Goal: Task Accomplishment & Management: Complete application form

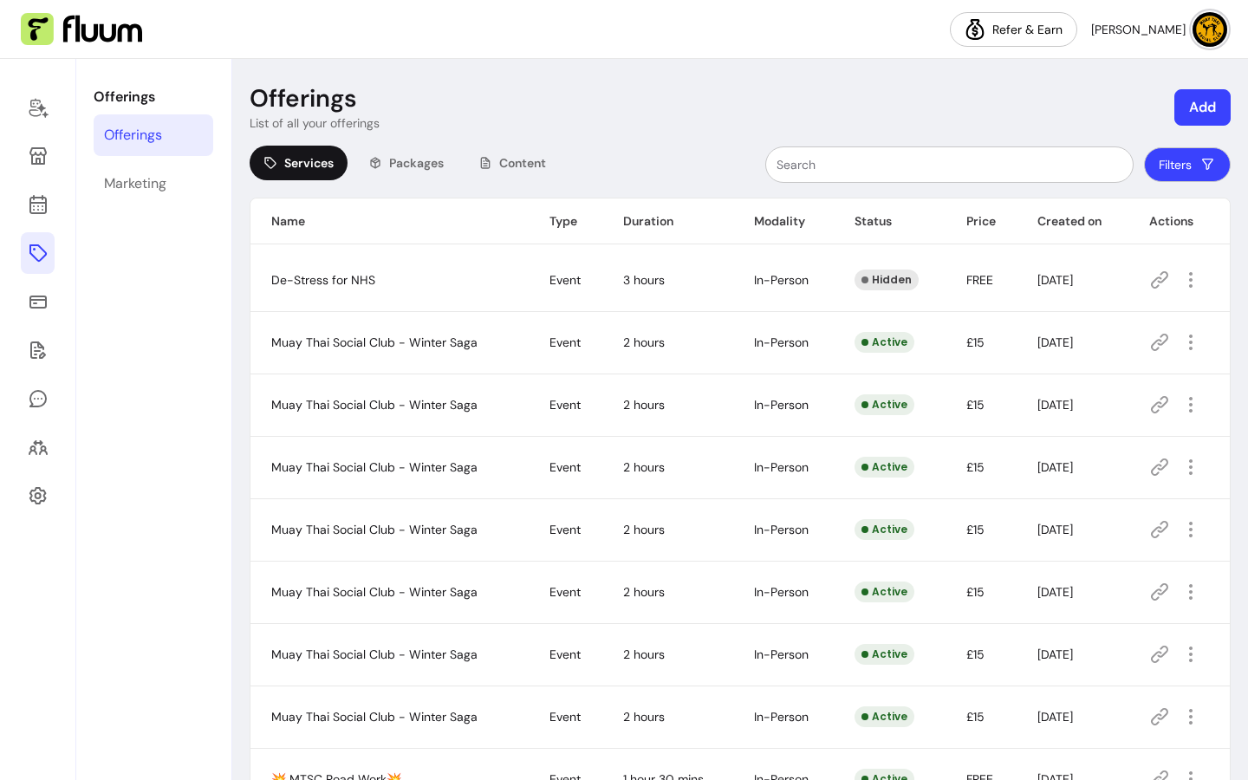
scroll to position [115, 0]
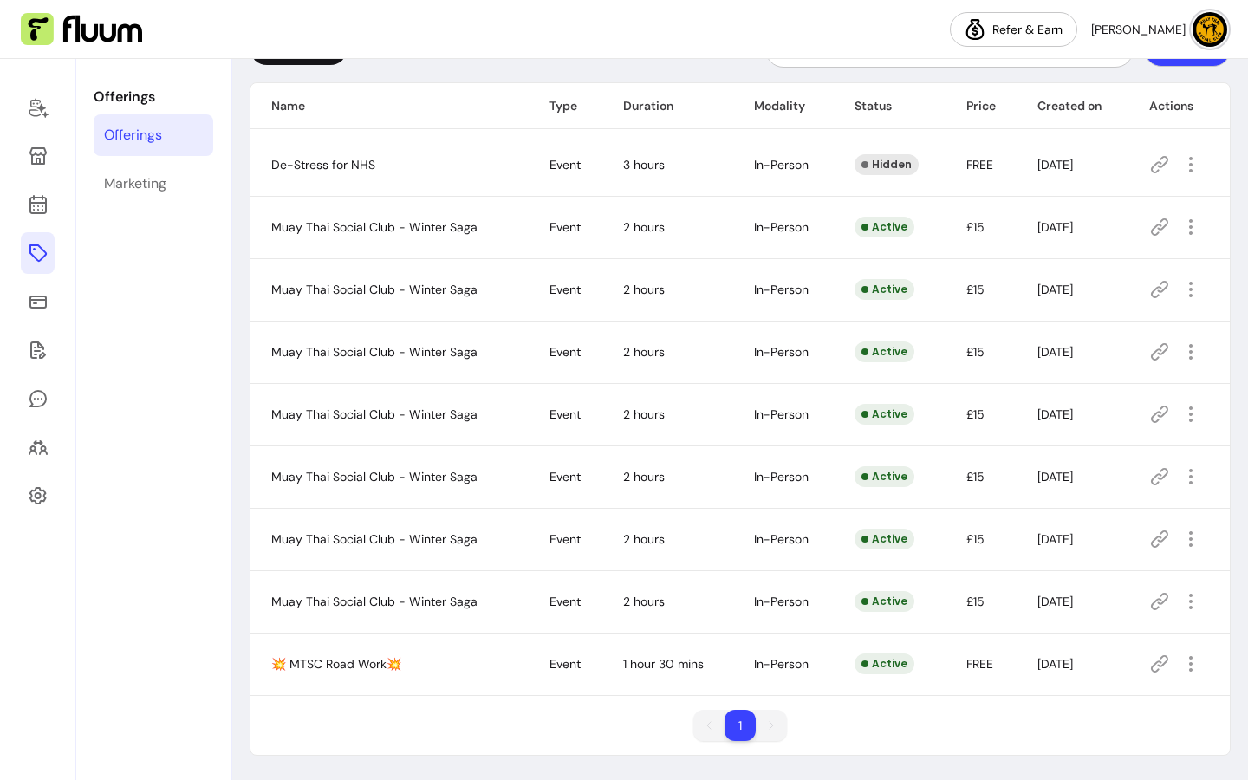
click at [1153, 665] on icon at bounding box center [1159, 663] width 21 height 21
click at [1180, 666] on icon "button" at bounding box center [1190, 663] width 21 height 21
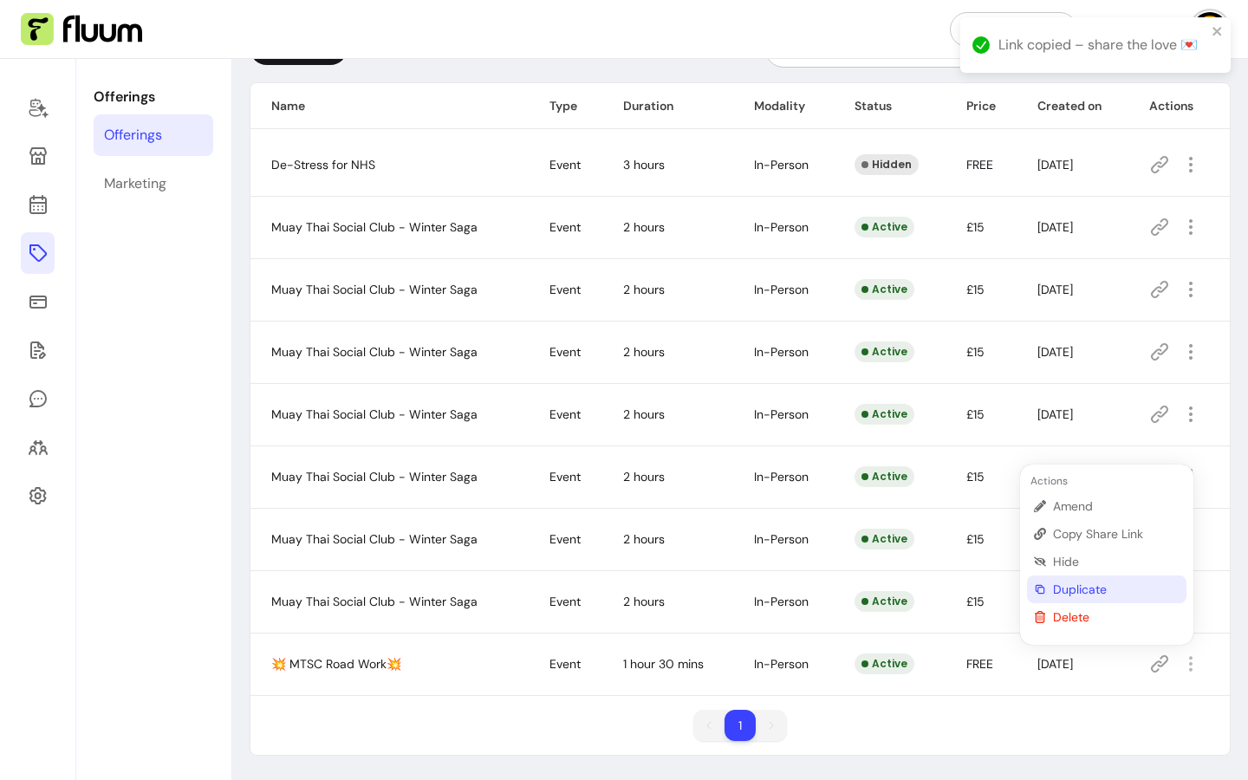
click at [1120, 586] on span "Duplicate" at bounding box center [1116, 589] width 127 height 17
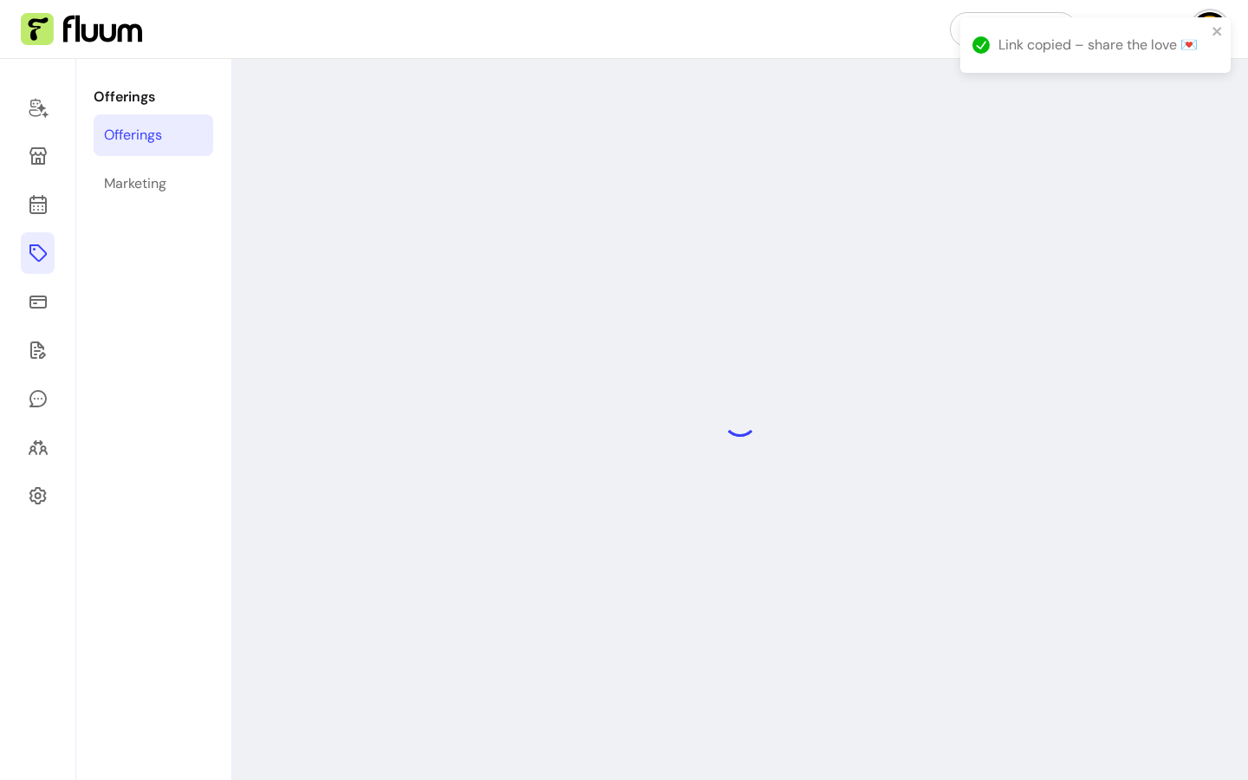
select select "***"
select select "**********"
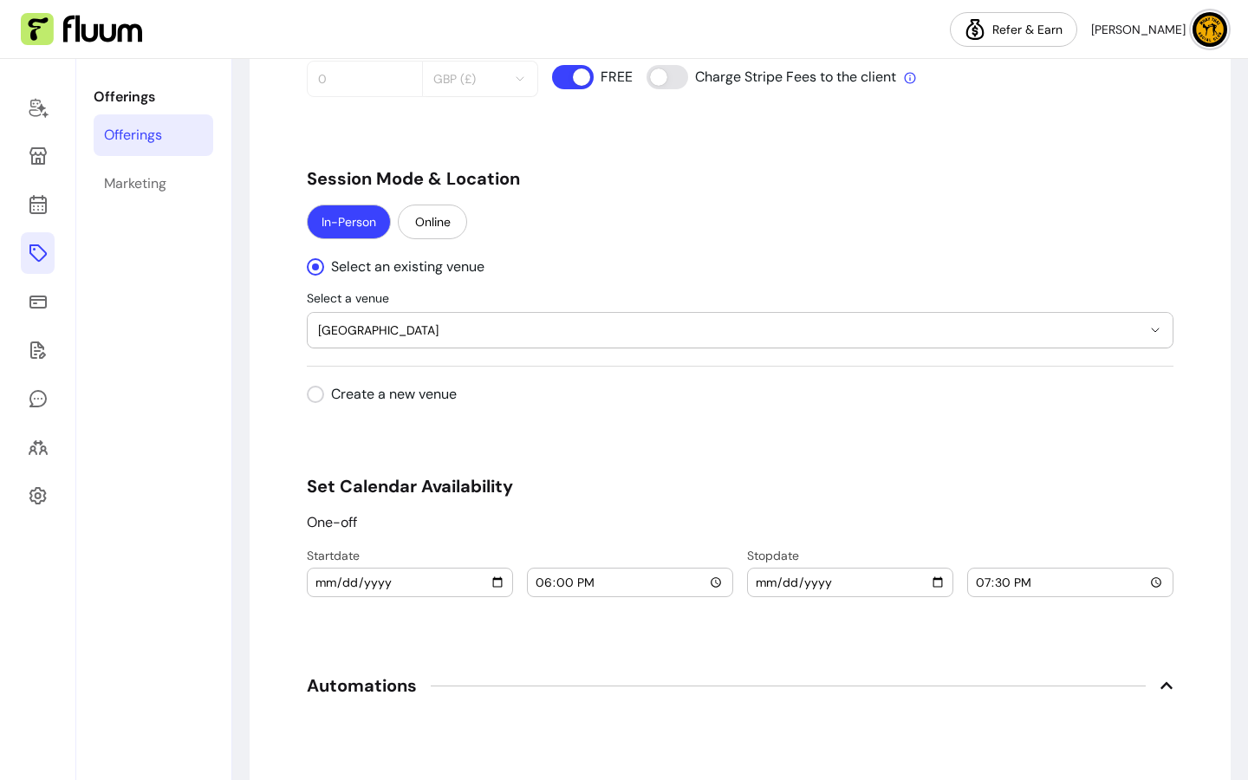
scroll to position [1715, 0]
click at [493, 583] on input "[DATE]" at bounding box center [410, 581] width 191 height 19
type input "[DATE]"
click at [929, 587] on input "[DATE]" at bounding box center [850, 581] width 191 height 19
type input "[DATE]"
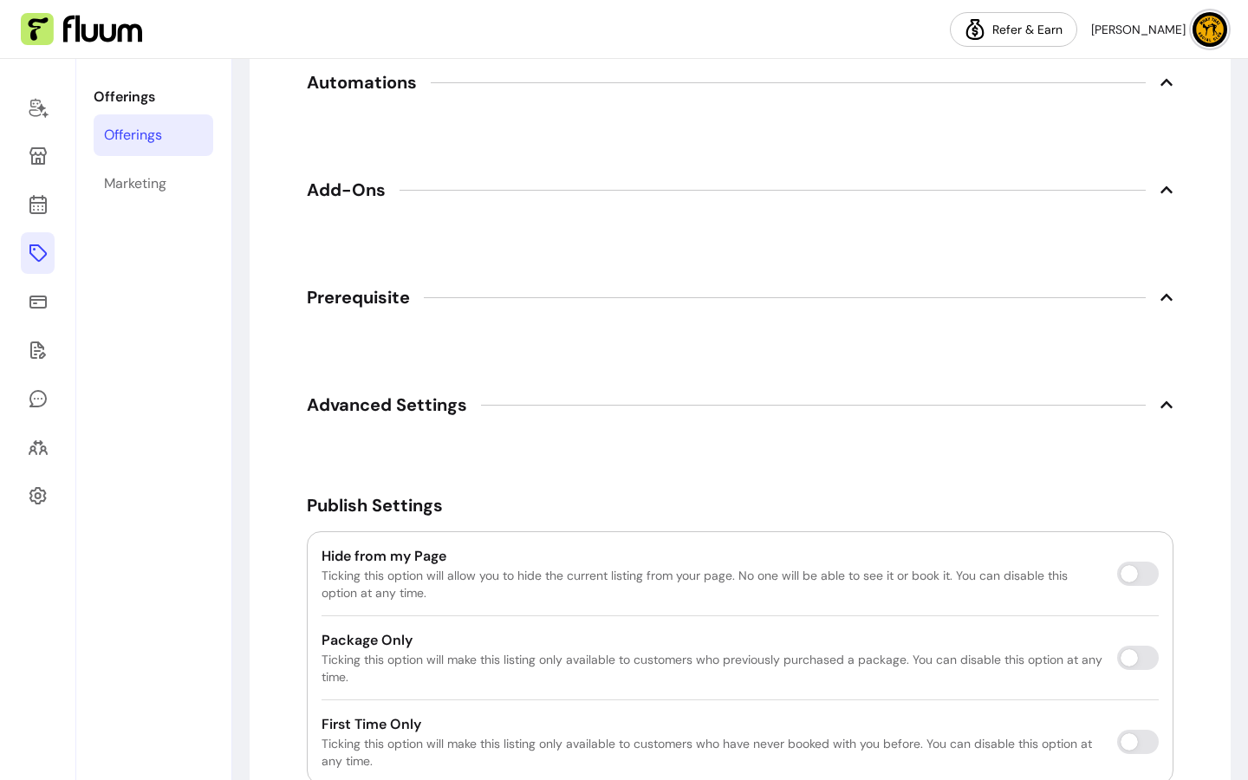
scroll to position [2422, 0]
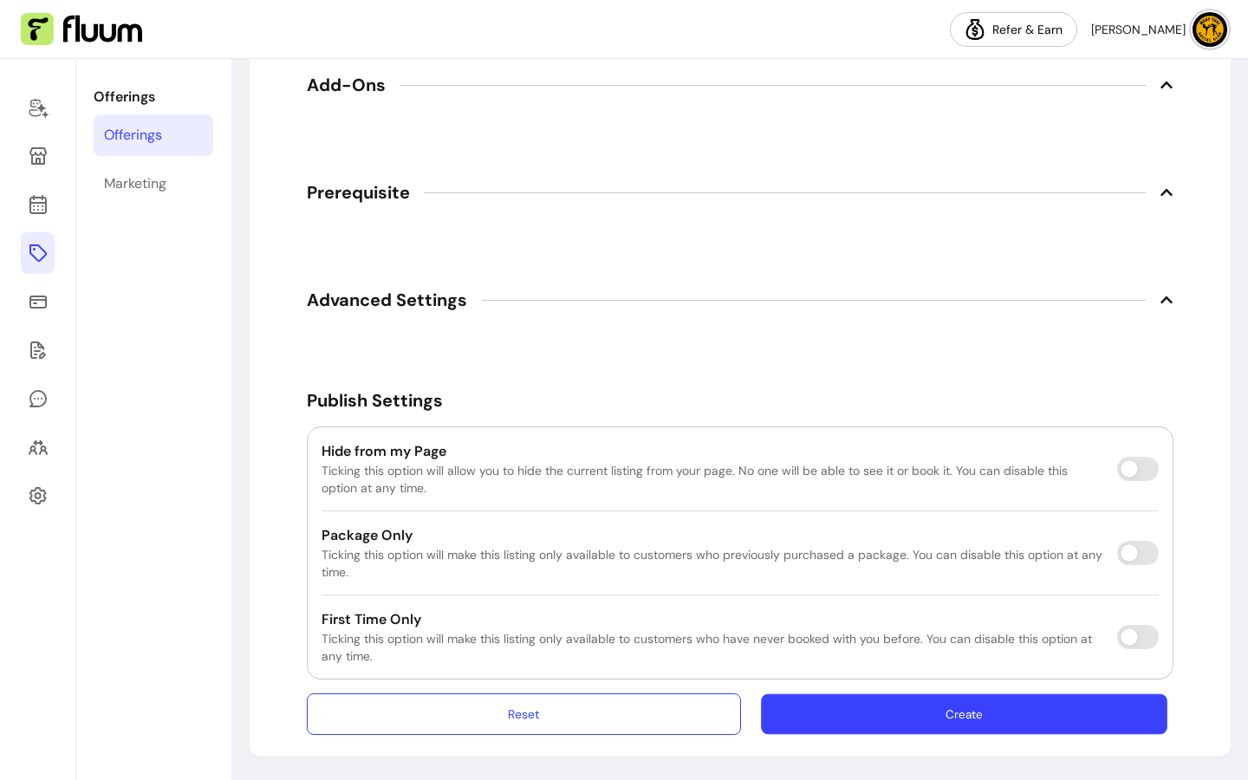
click at [1067, 716] on button "Create" at bounding box center [964, 714] width 406 height 41
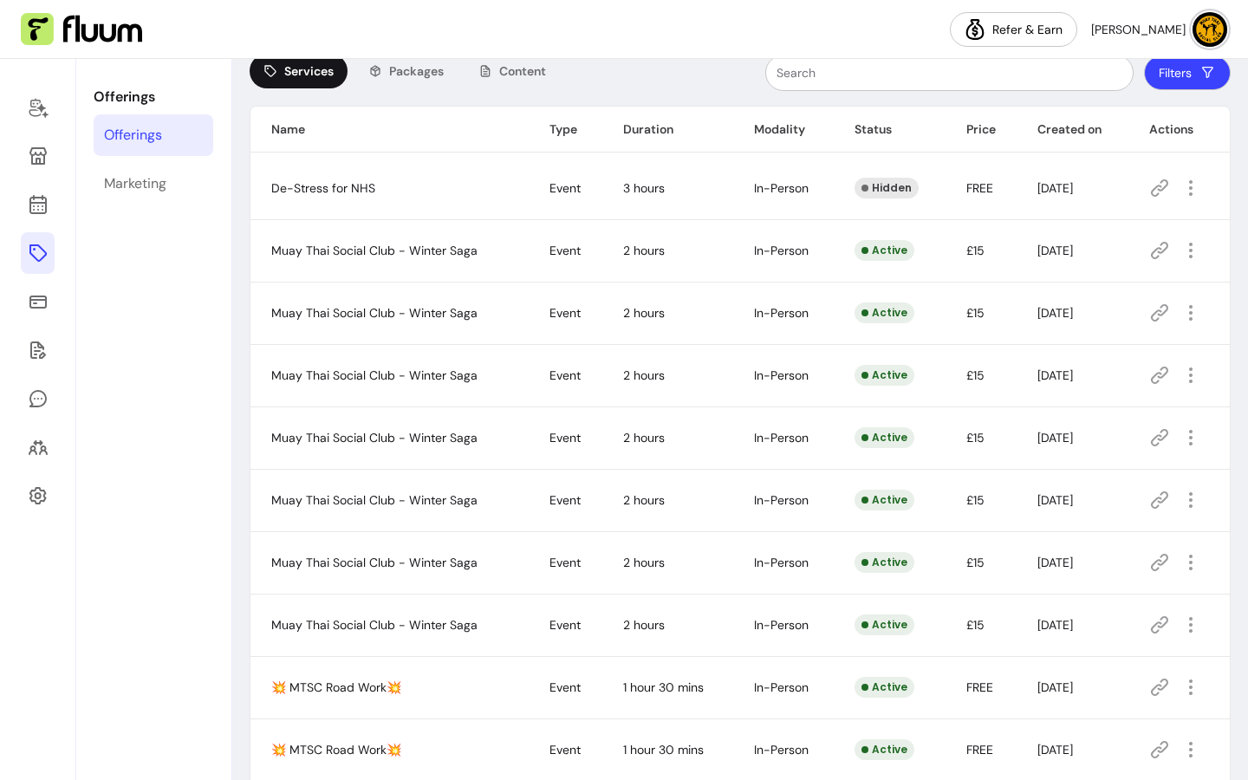
scroll to position [178, 0]
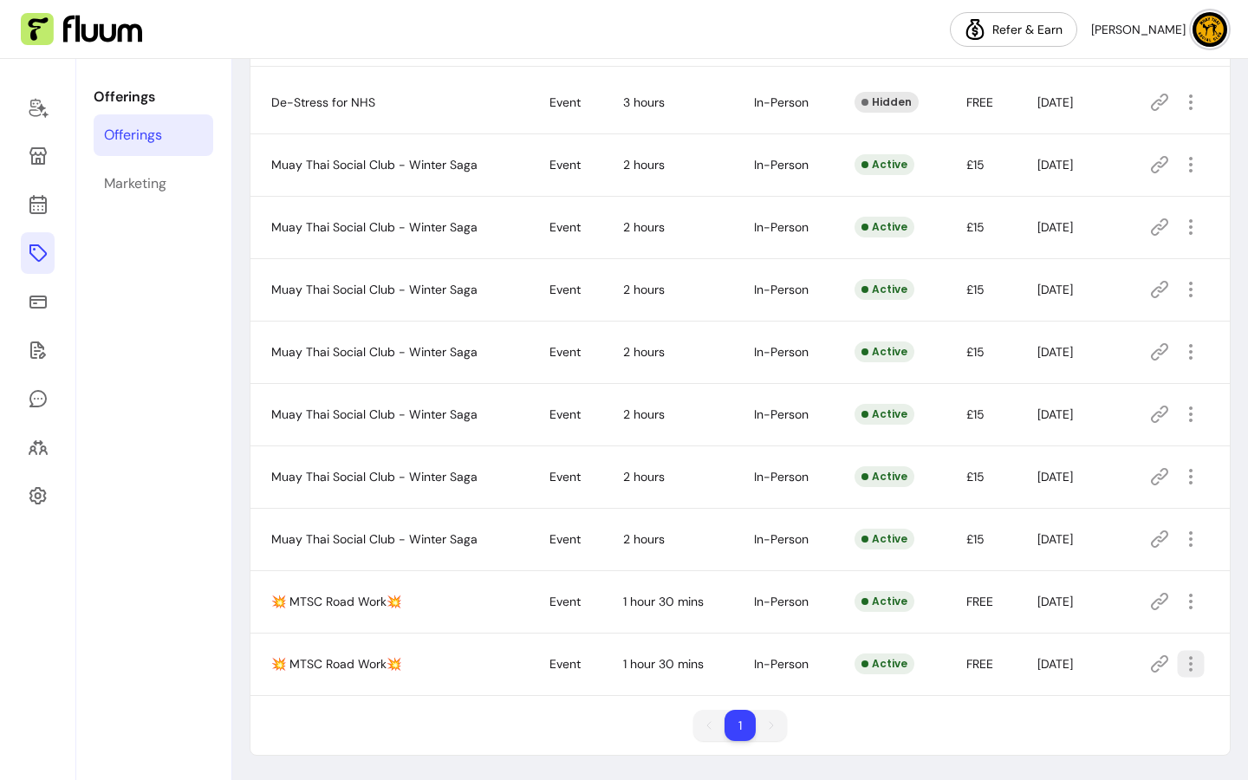
click at [1116, 589] on span "Duplicate" at bounding box center [1116, 589] width 127 height 17
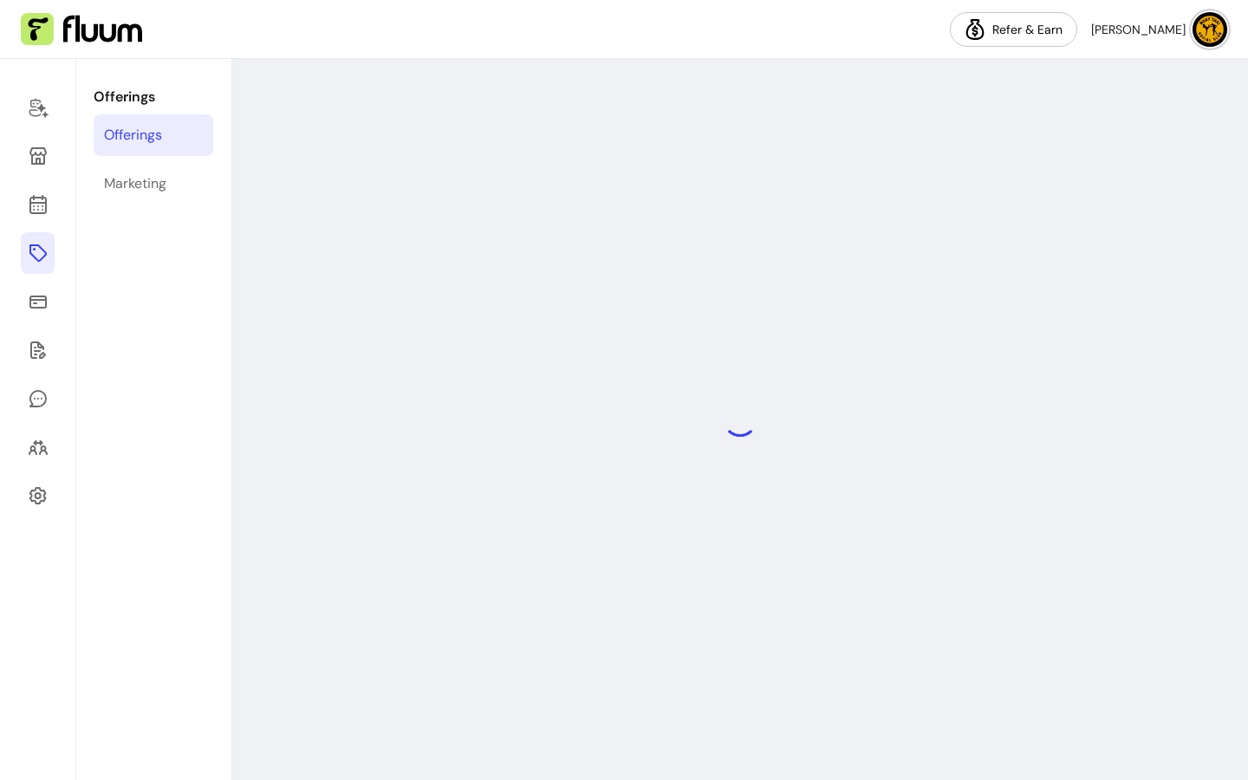
select select "***"
select select "**********"
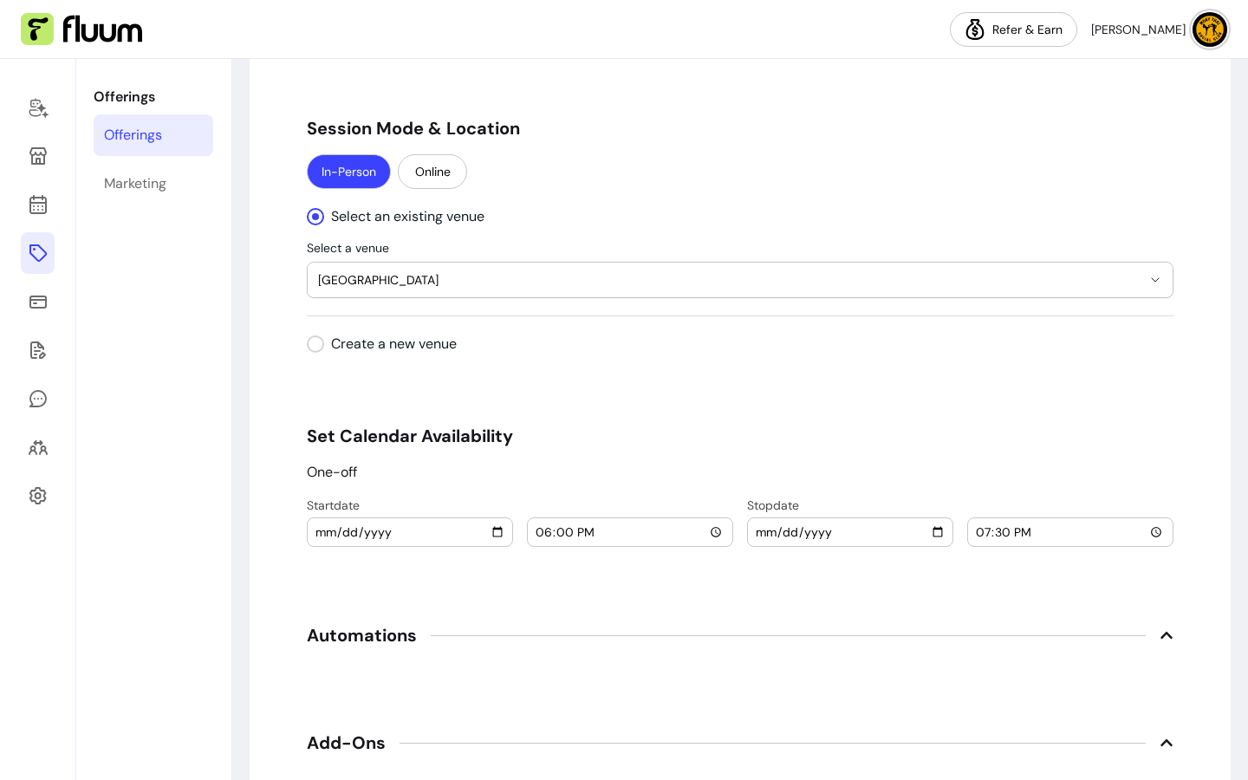
scroll to position [1814, 0]
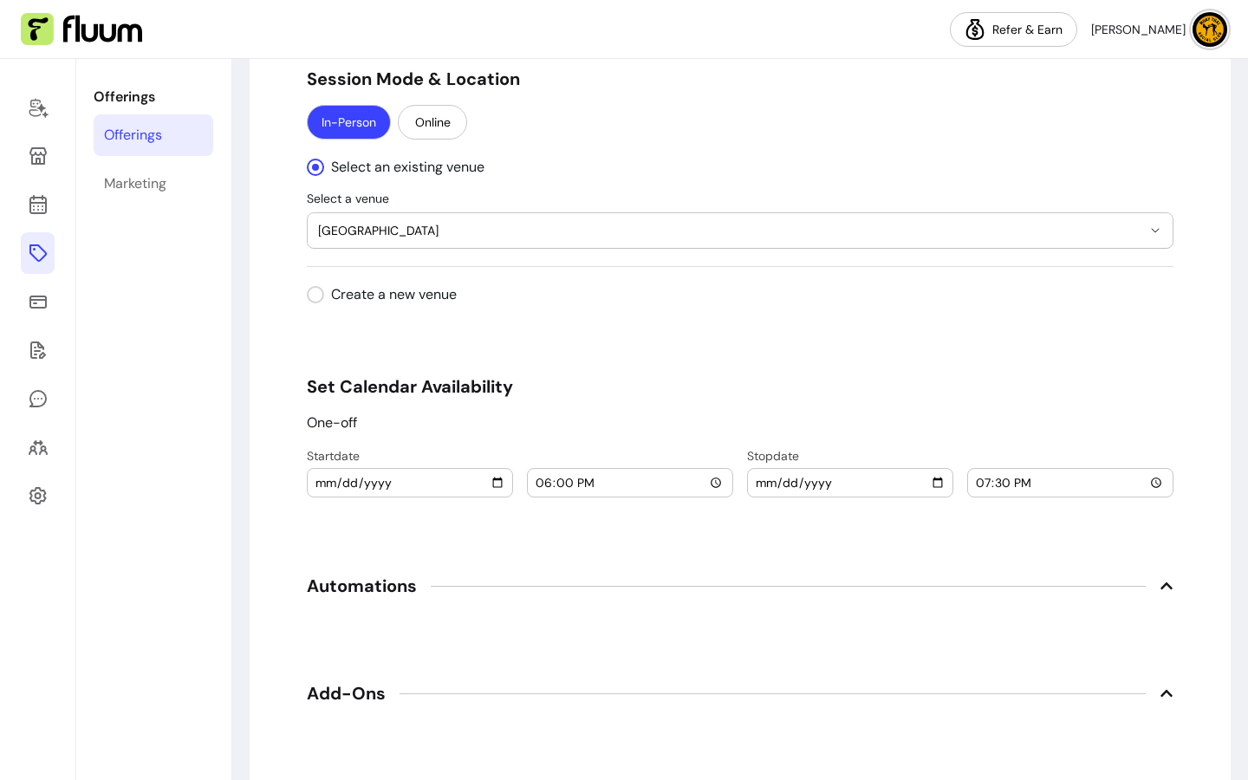
click at [488, 484] on input "[DATE]" at bounding box center [410, 482] width 191 height 19
type input "[DATE]"
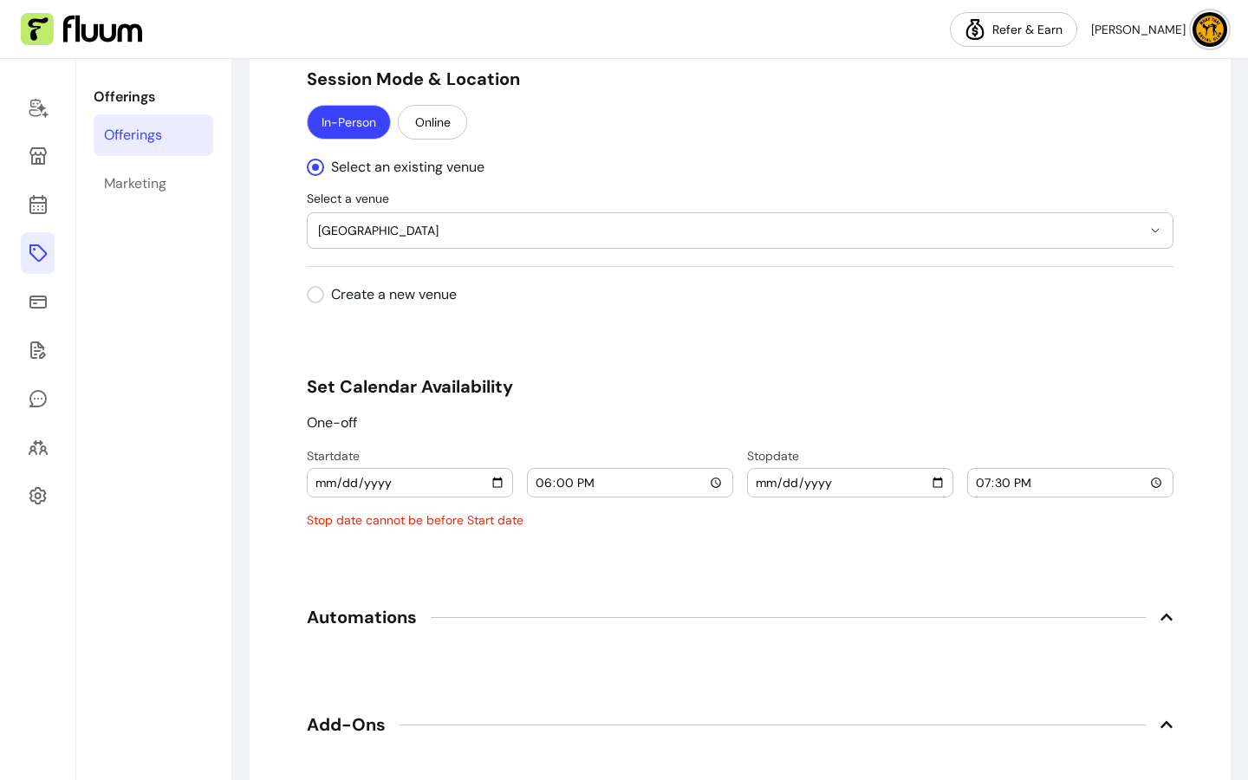
click at [936, 480] on input "[DATE]" at bounding box center [850, 482] width 191 height 19
type input "[DATE]"
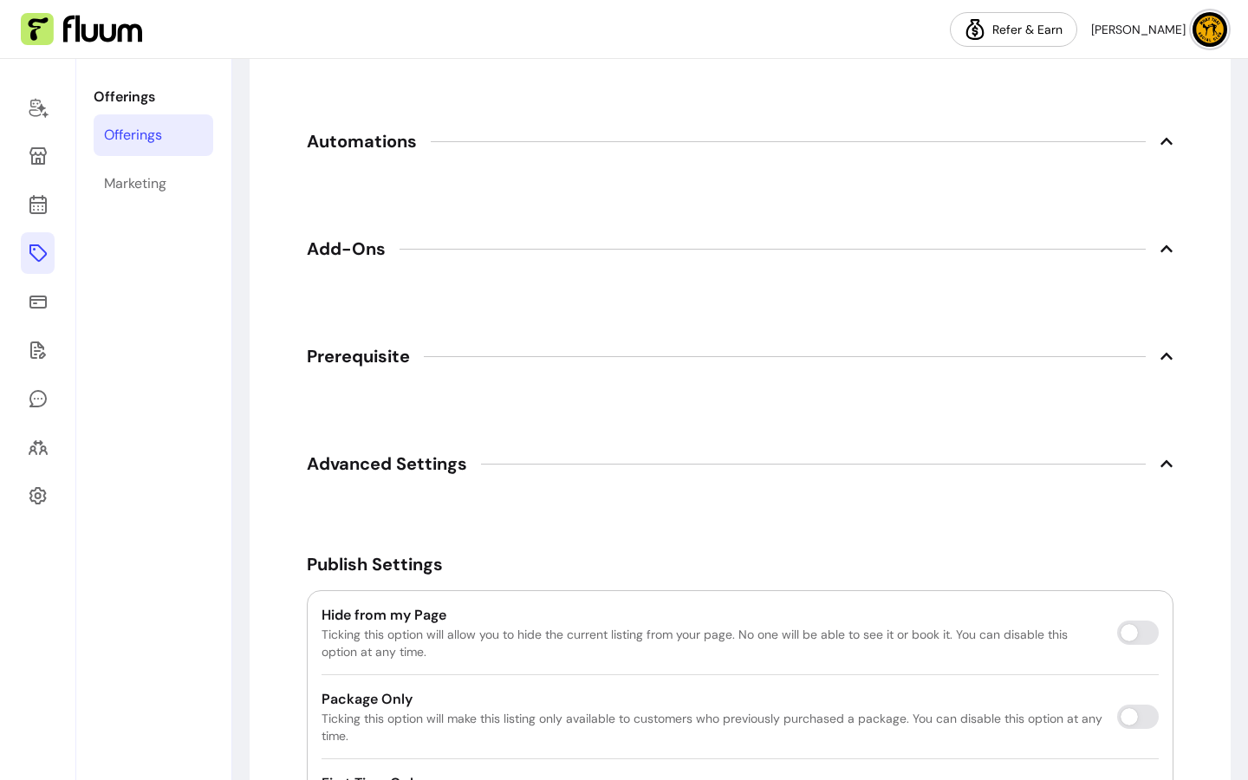
scroll to position [2422, 0]
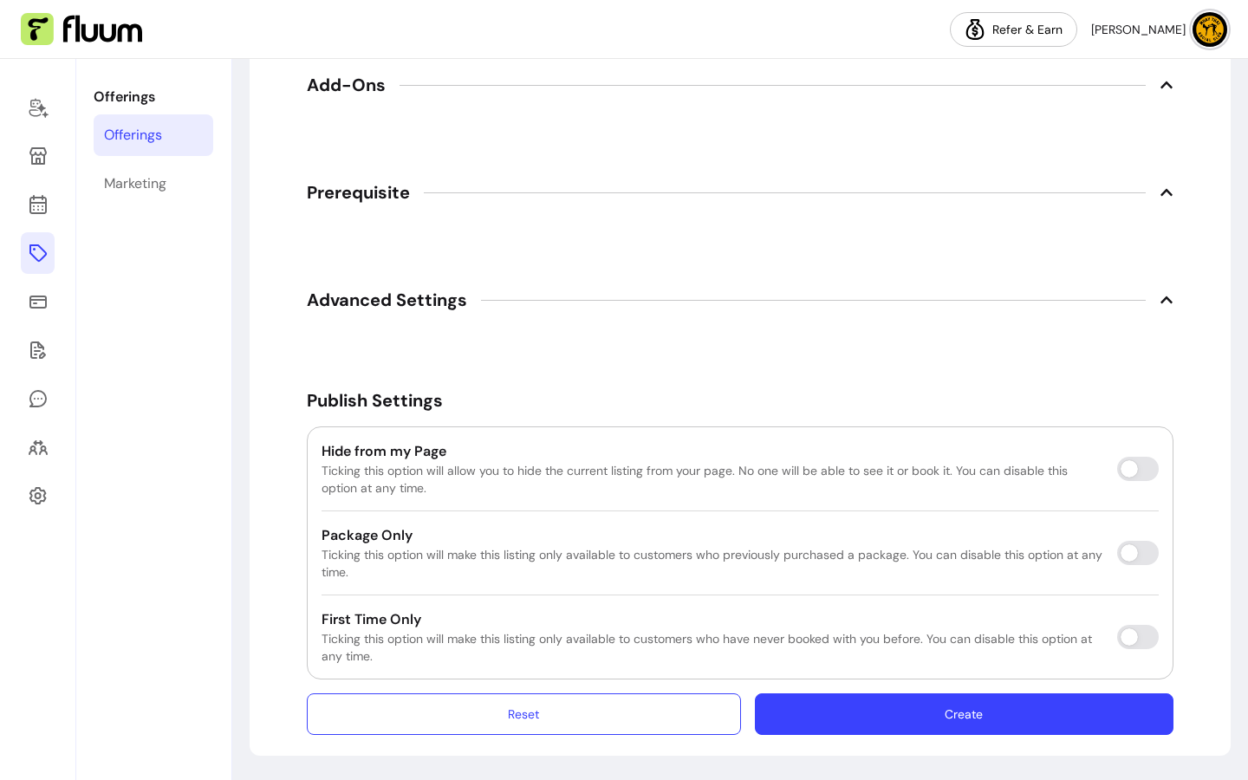
click at [864, 708] on button "Create" at bounding box center [964, 714] width 419 height 42
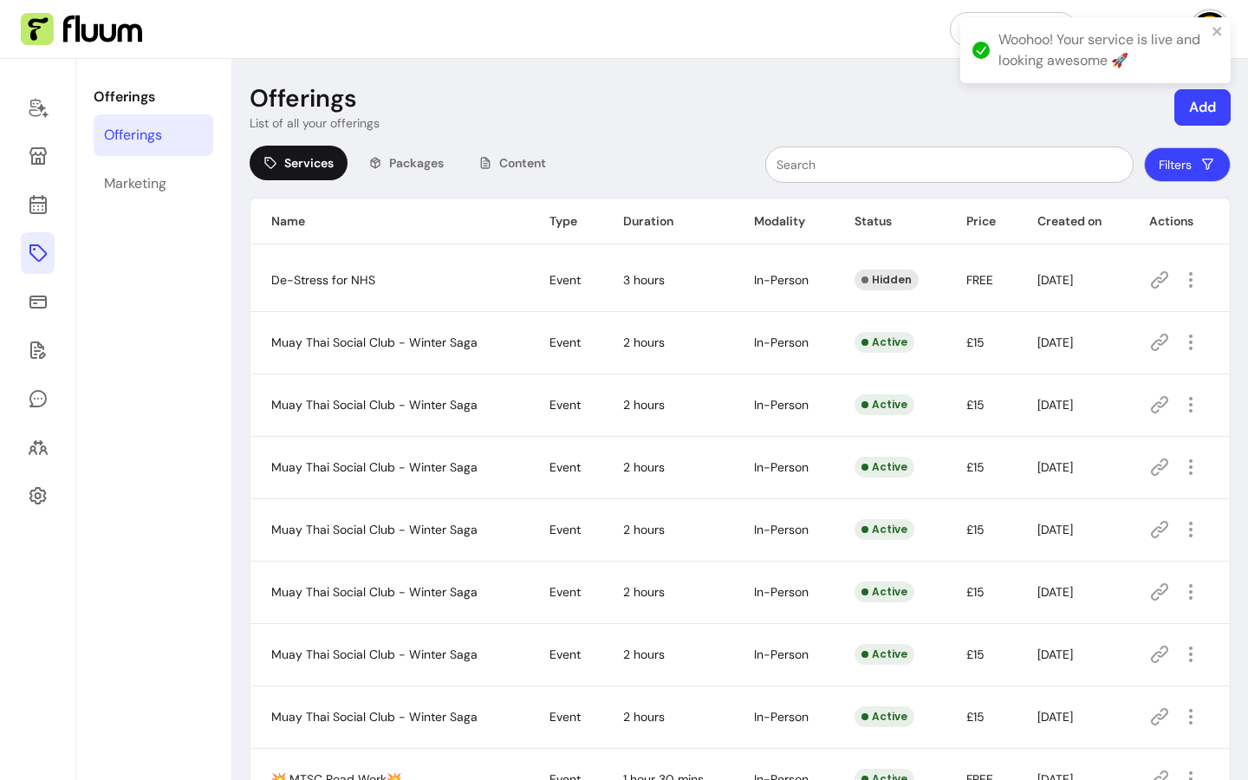
scroll to position [240, 0]
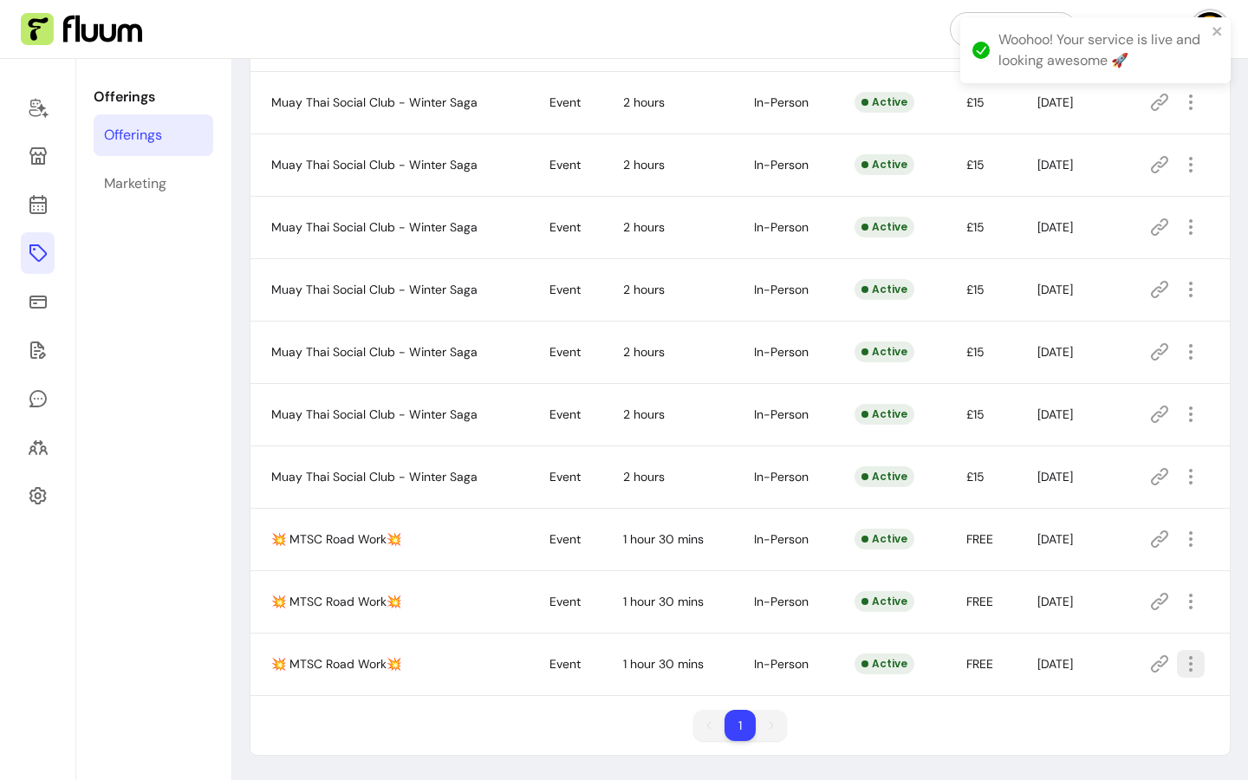
click at [1184, 662] on icon "button" at bounding box center [1190, 663] width 21 height 21
click at [1109, 590] on span "Duplicate" at bounding box center [1116, 589] width 127 height 17
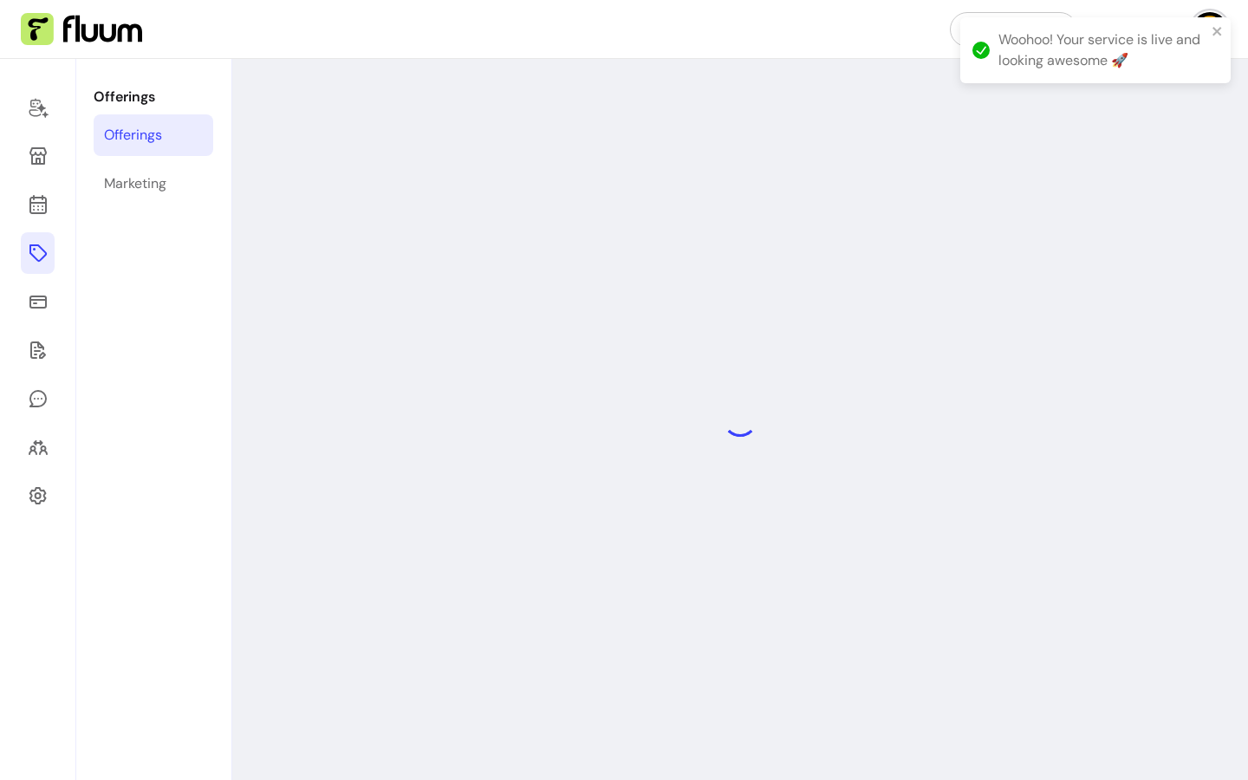
select select "***"
select select "**********"
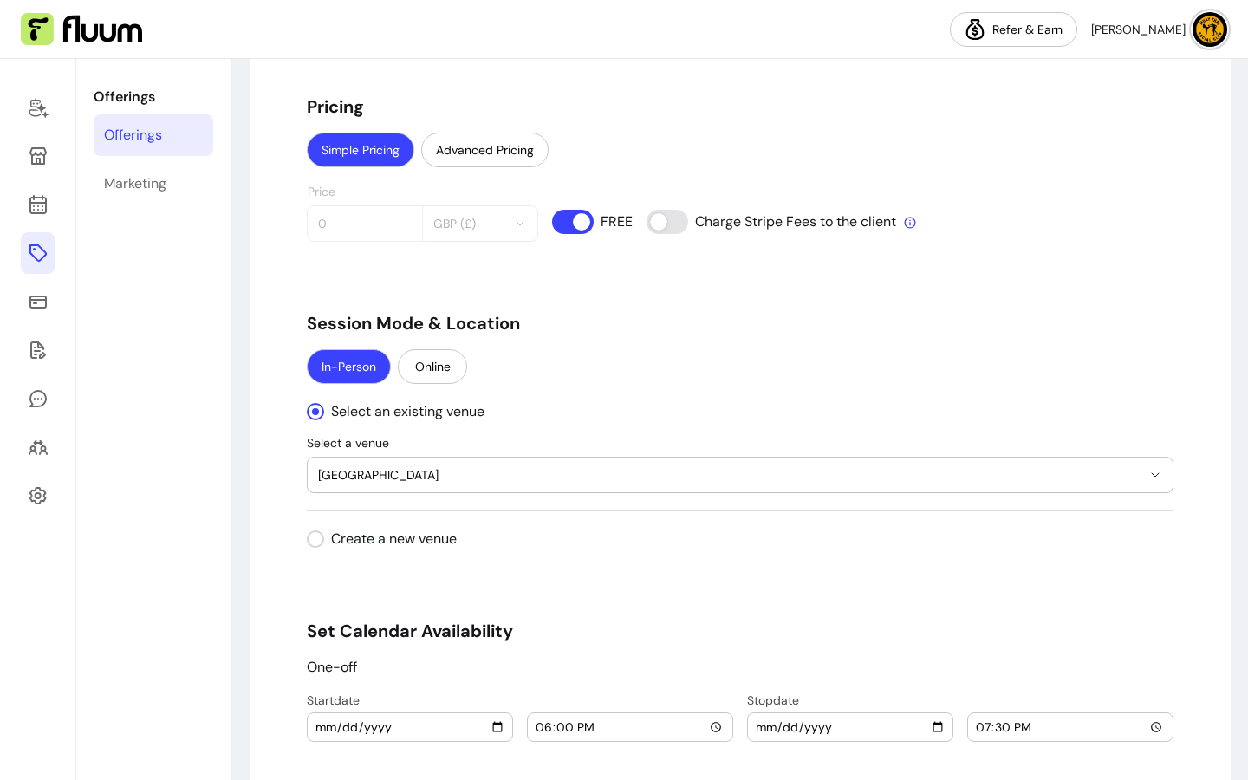
scroll to position [1596, 0]
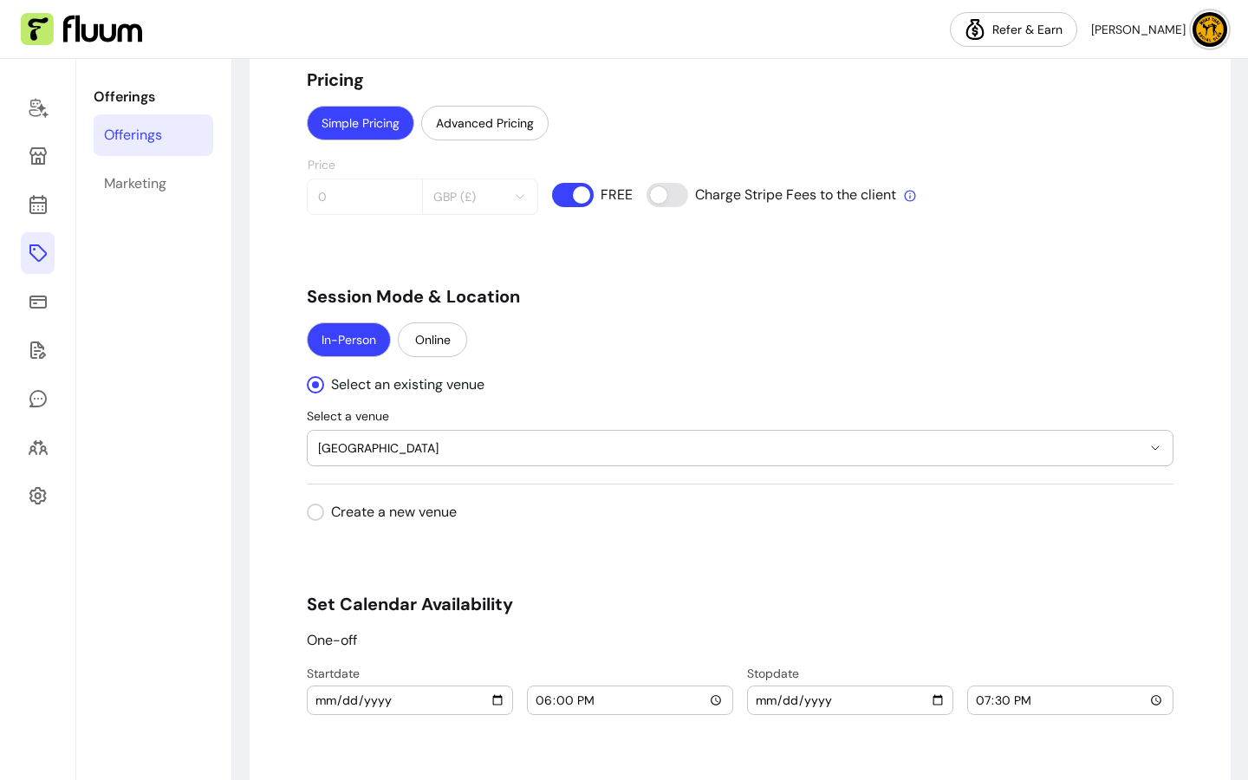
click at [489, 700] on input "[DATE]" at bounding box center [410, 700] width 191 height 19
type input "[DATE]"
drag, startPoint x: 935, startPoint y: 710, endPoint x: 888, endPoint y: 712, distance: 46.9
click at [935, 710] on div "[DATE]" at bounding box center [850, 700] width 191 height 28
click at [930, 701] on input "[DATE]" at bounding box center [850, 700] width 191 height 19
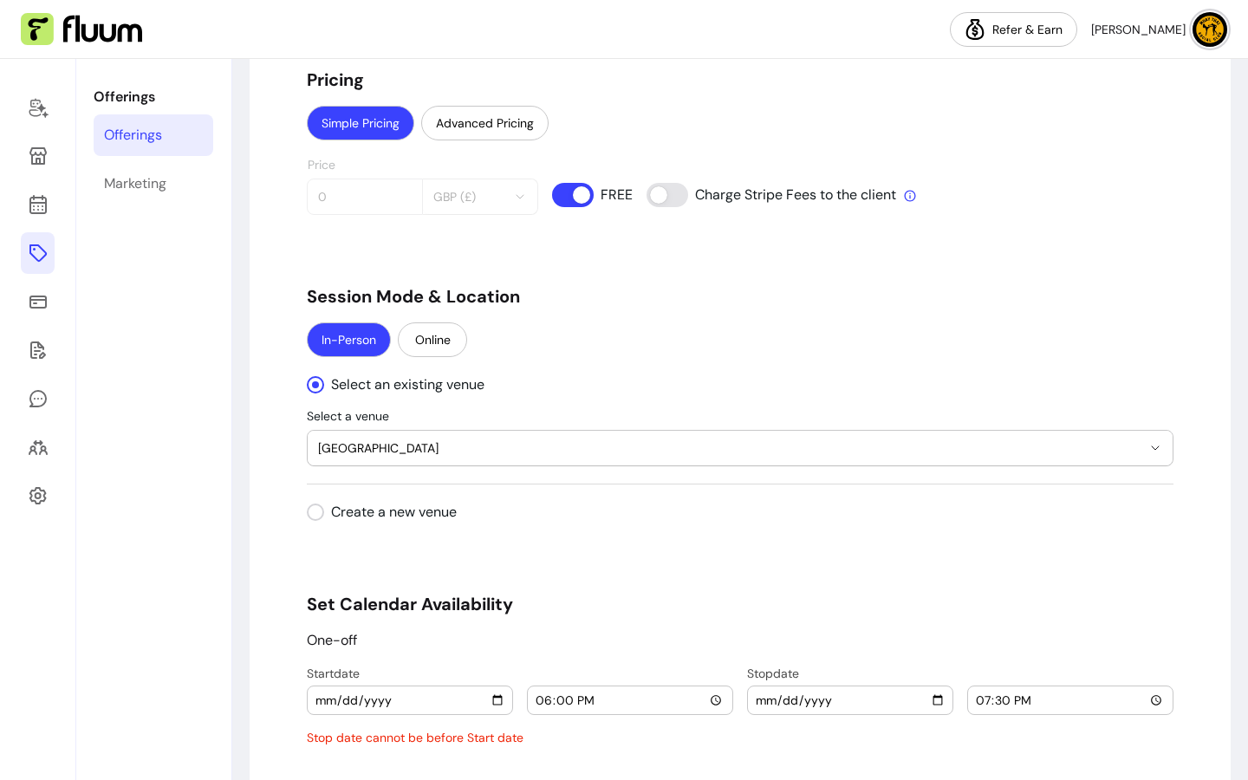
type input "[DATE]"
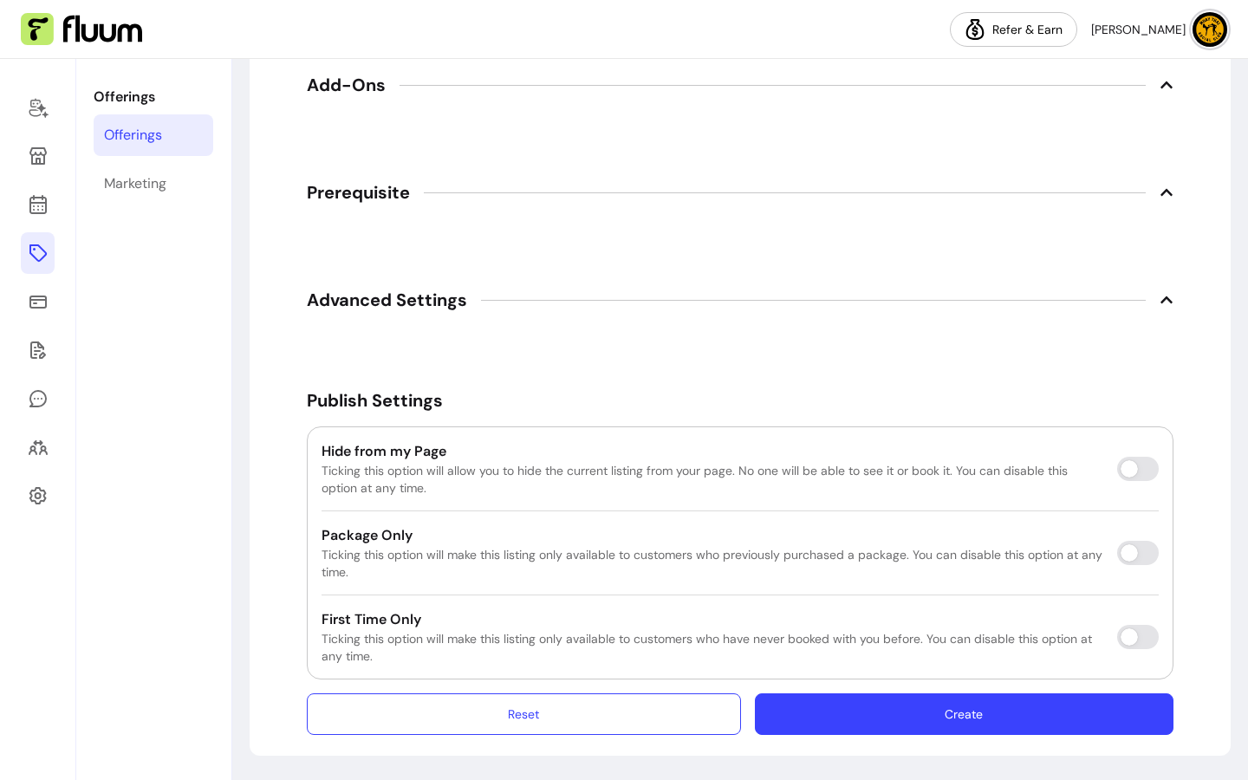
click at [977, 712] on button "Create" at bounding box center [964, 714] width 419 height 42
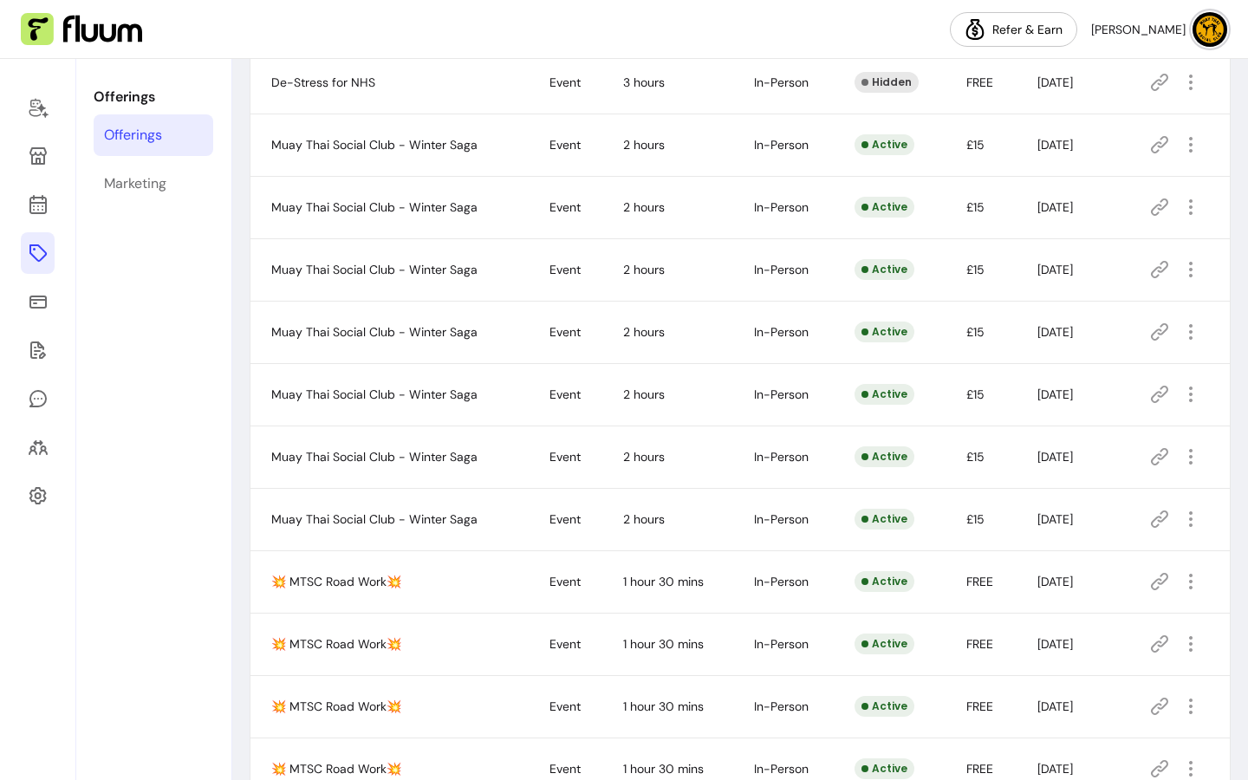
scroll to position [302, 0]
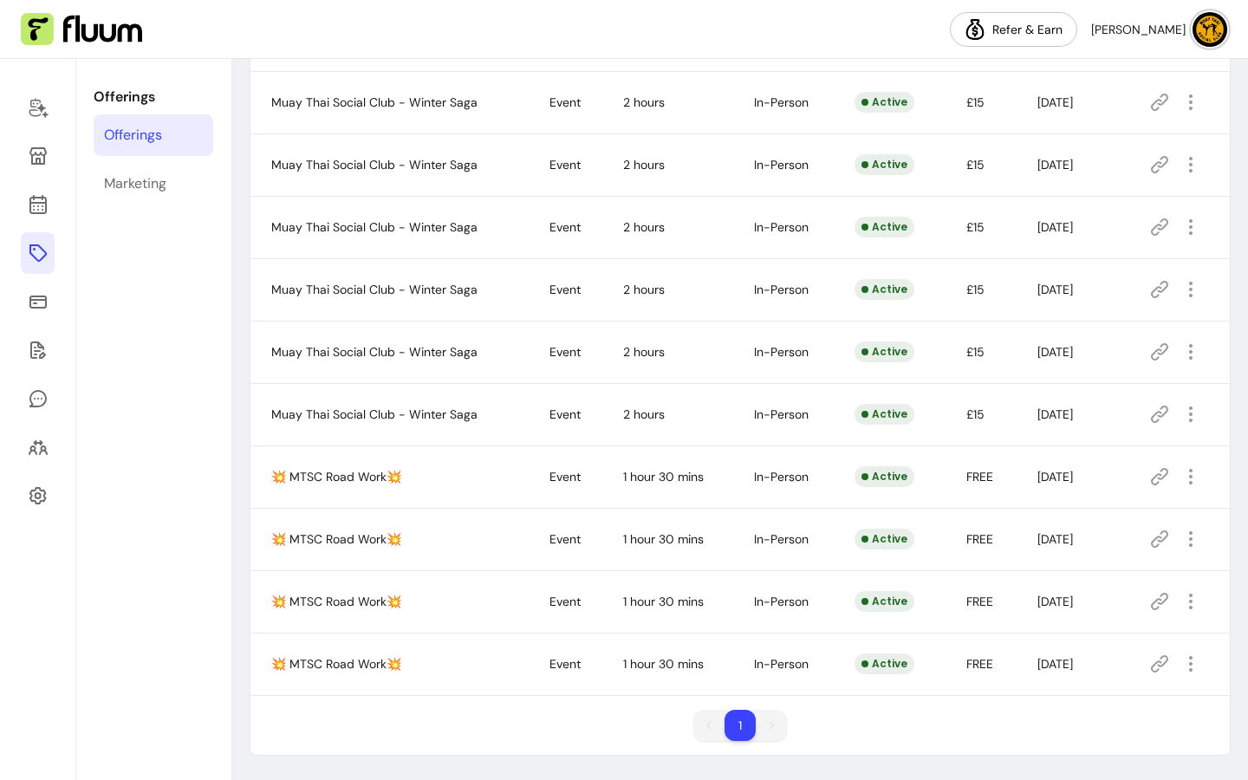
click at [1191, 671] on button "button" at bounding box center [1191, 664] width 28 height 28
click at [1100, 587] on span "Duplicate" at bounding box center [1116, 589] width 127 height 17
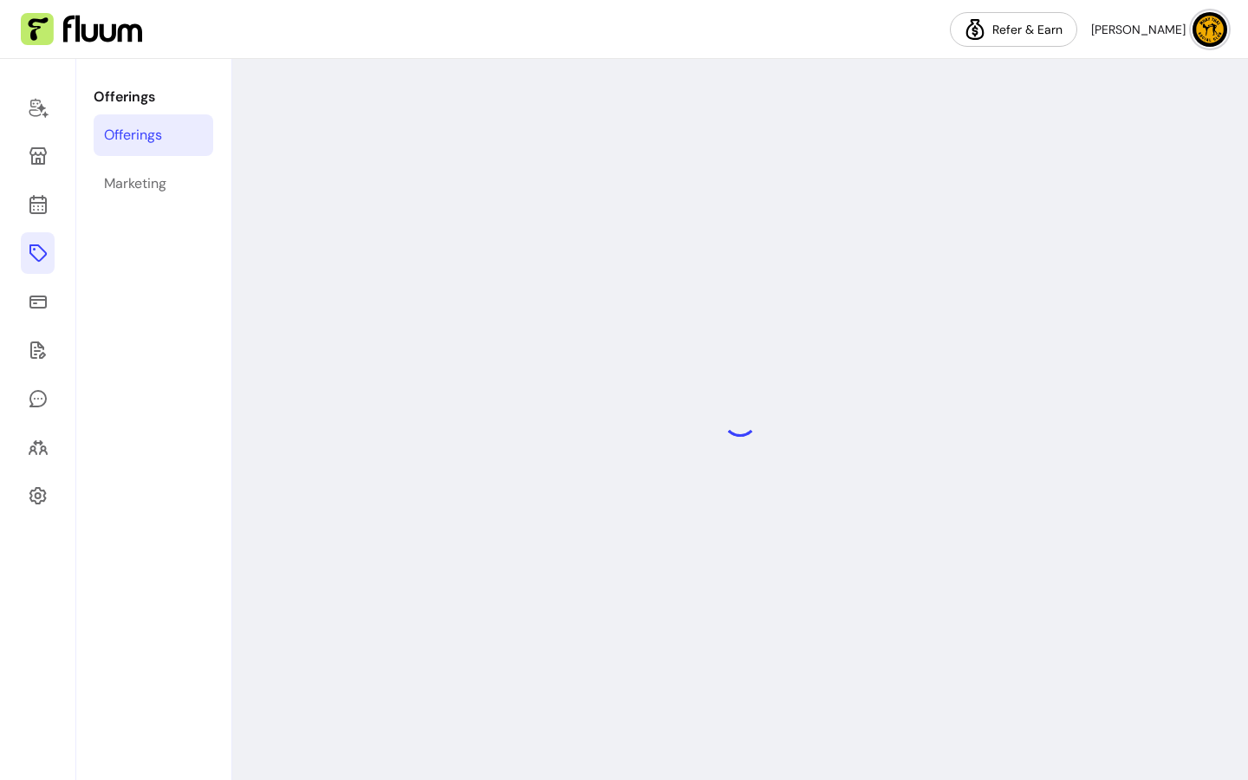
select select "***"
select select "**********"
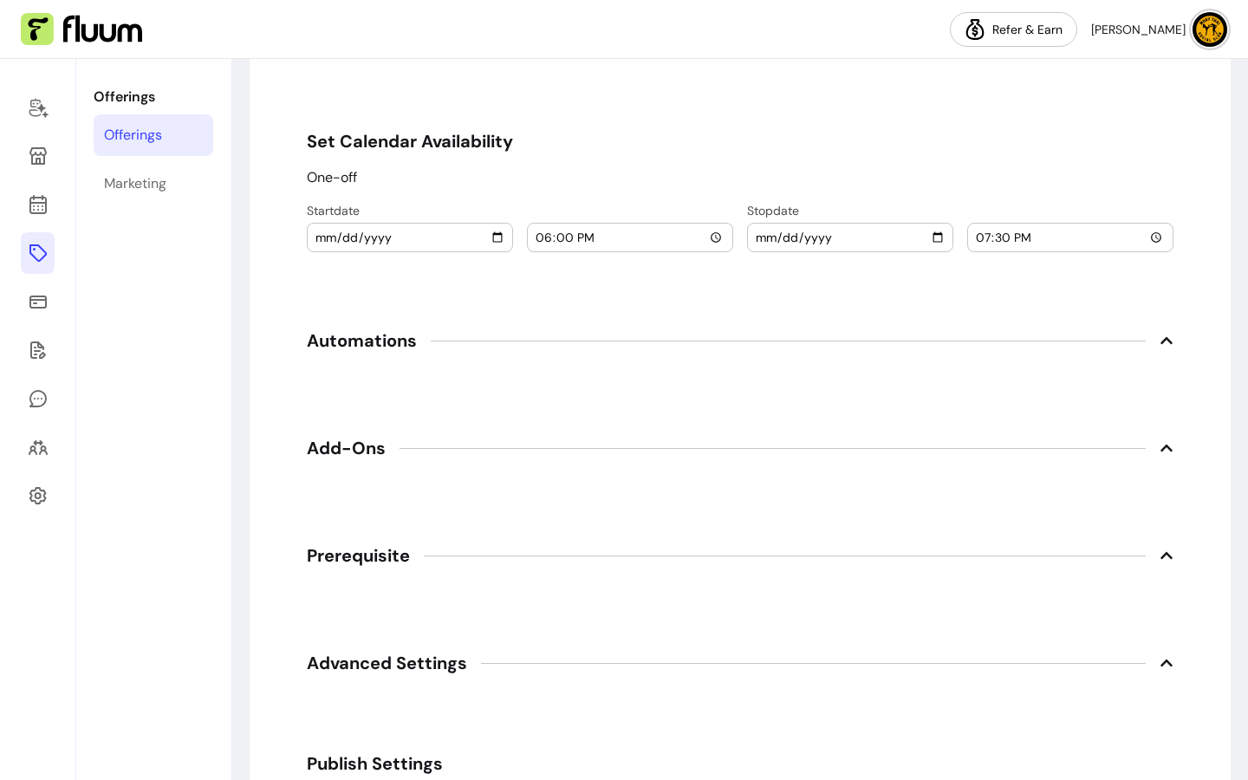
scroll to position [2058, 0]
click at [492, 245] on input "[DATE]" at bounding box center [410, 238] width 191 height 19
click at [488, 240] on input "[DATE]" at bounding box center [410, 238] width 191 height 19
type input "[DATE]"
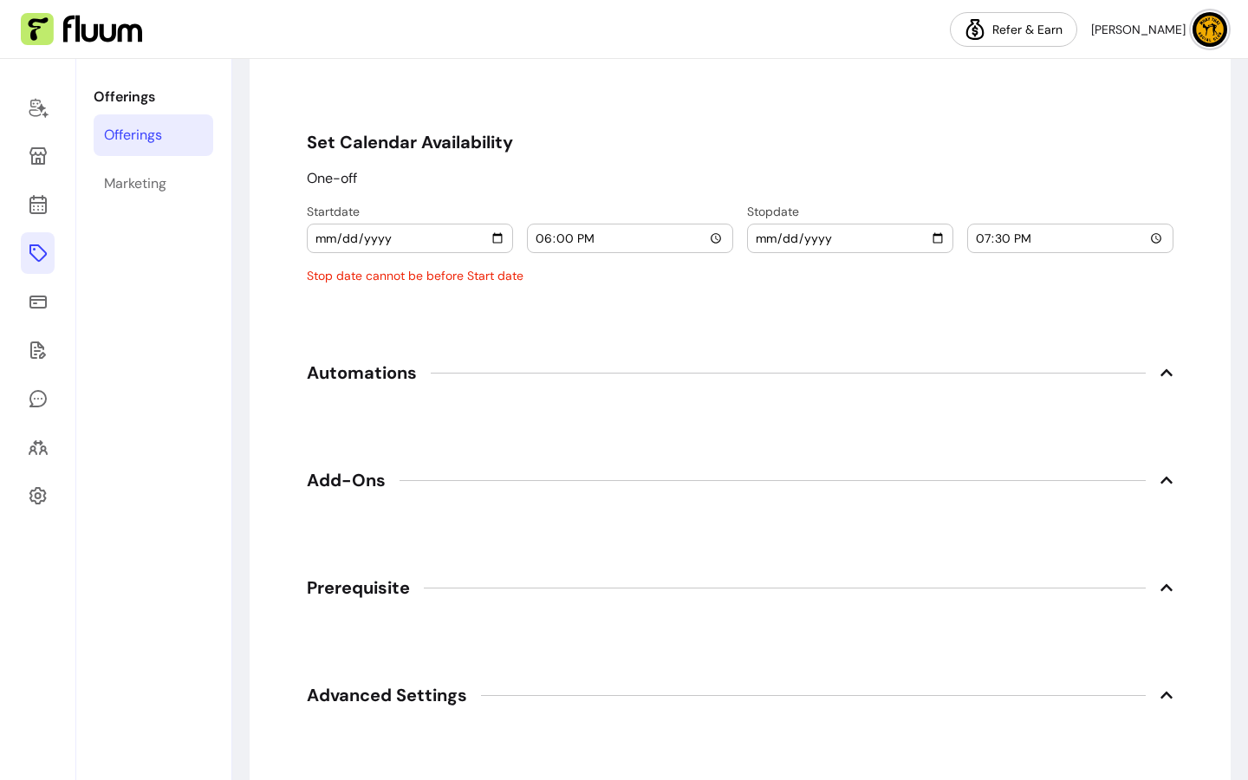
click at [938, 241] on input "[DATE]" at bounding box center [850, 238] width 191 height 19
type input "[DATE]"
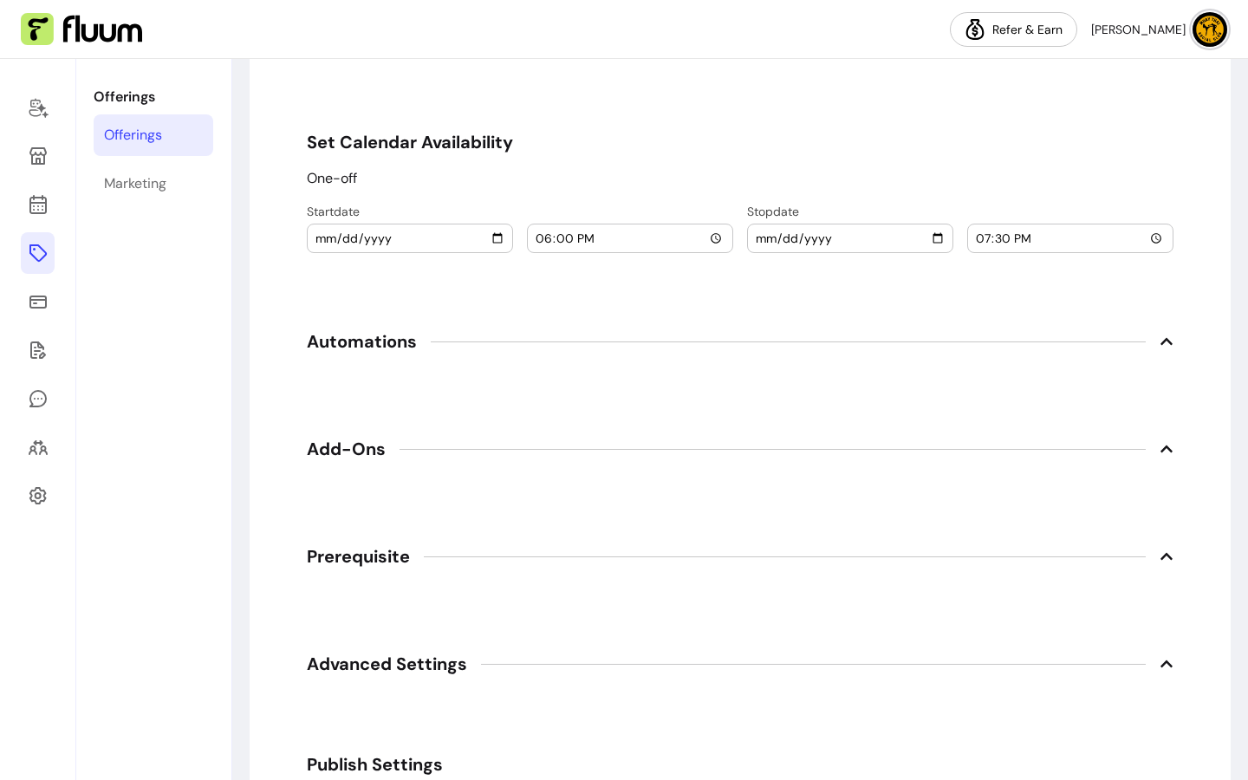
scroll to position [2422, 0]
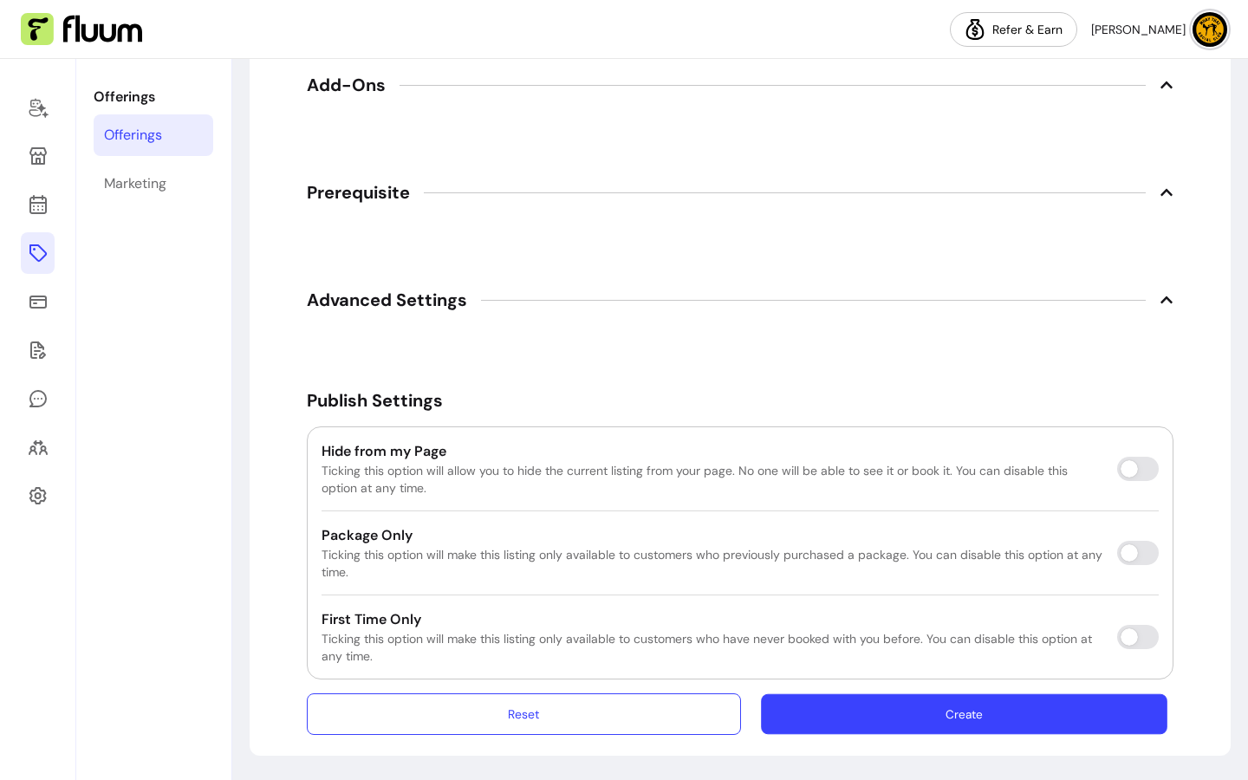
click at [1010, 715] on button "Create" at bounding box center [964, 714] width 406 height 41
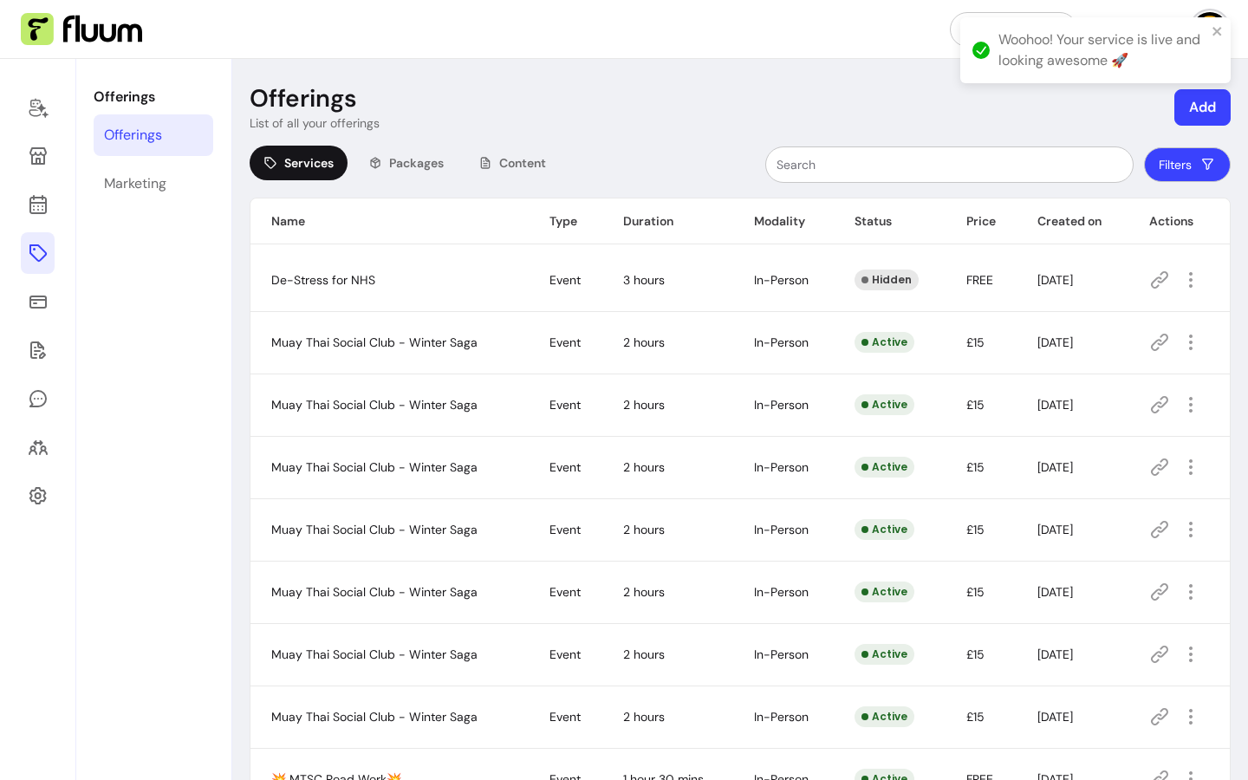
scroll to position [365, 0]
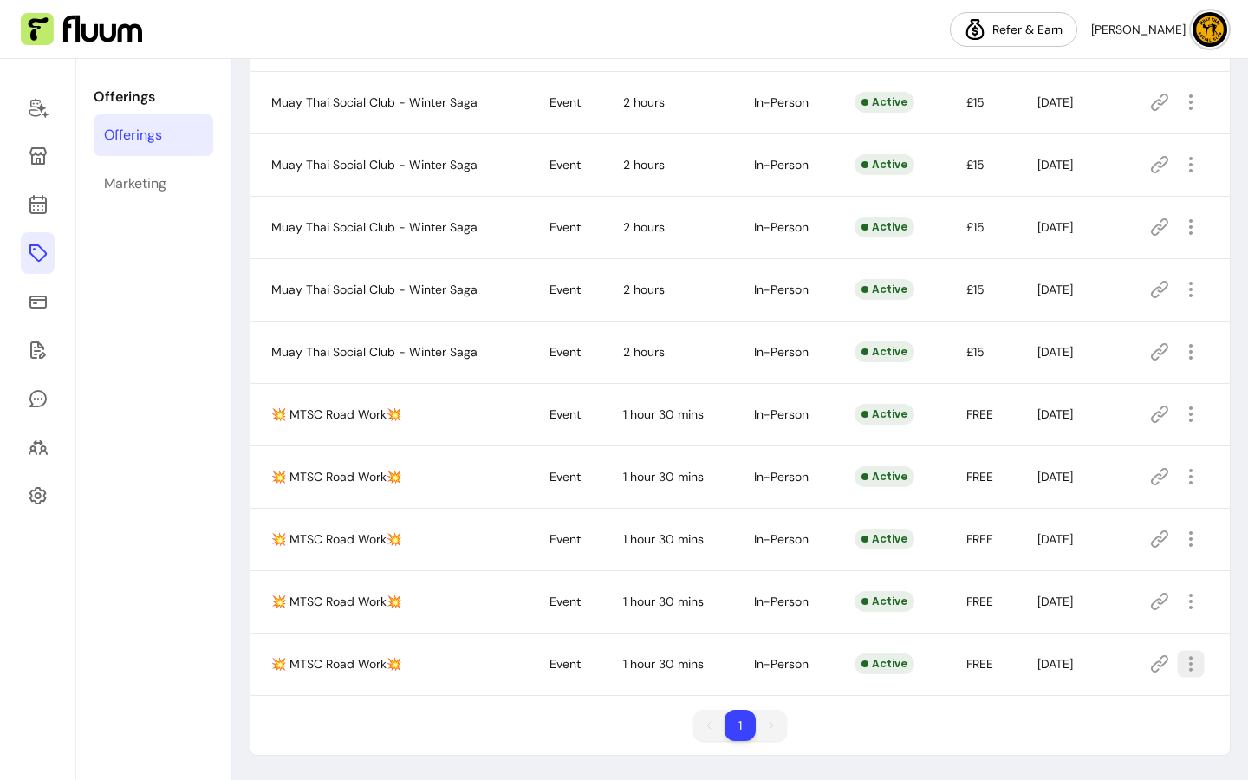
click at [1180, 672] on icon "button" at bounding box center [1190, 664] width 20 height 20
click at [1103, 583] on span "Duplicate" at bounding box center [1116, 589] width 127 height 17
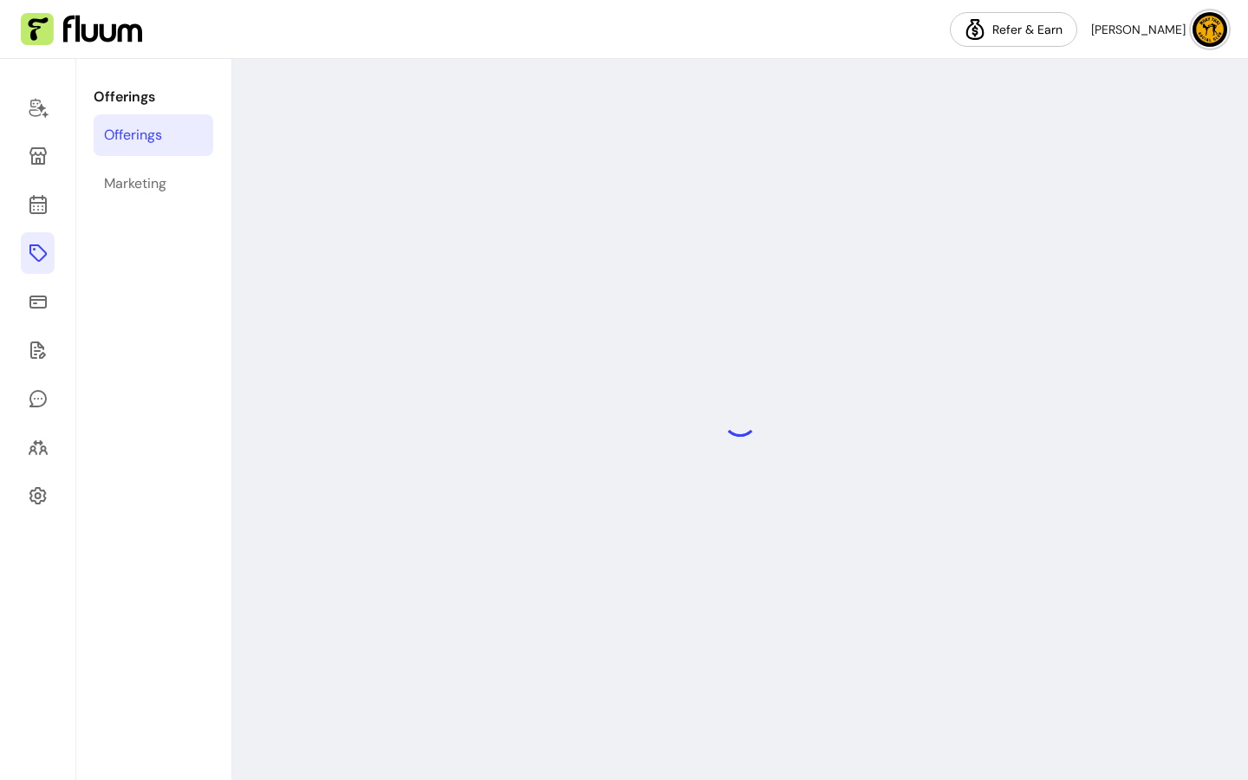
select select "***"
select select "**********"
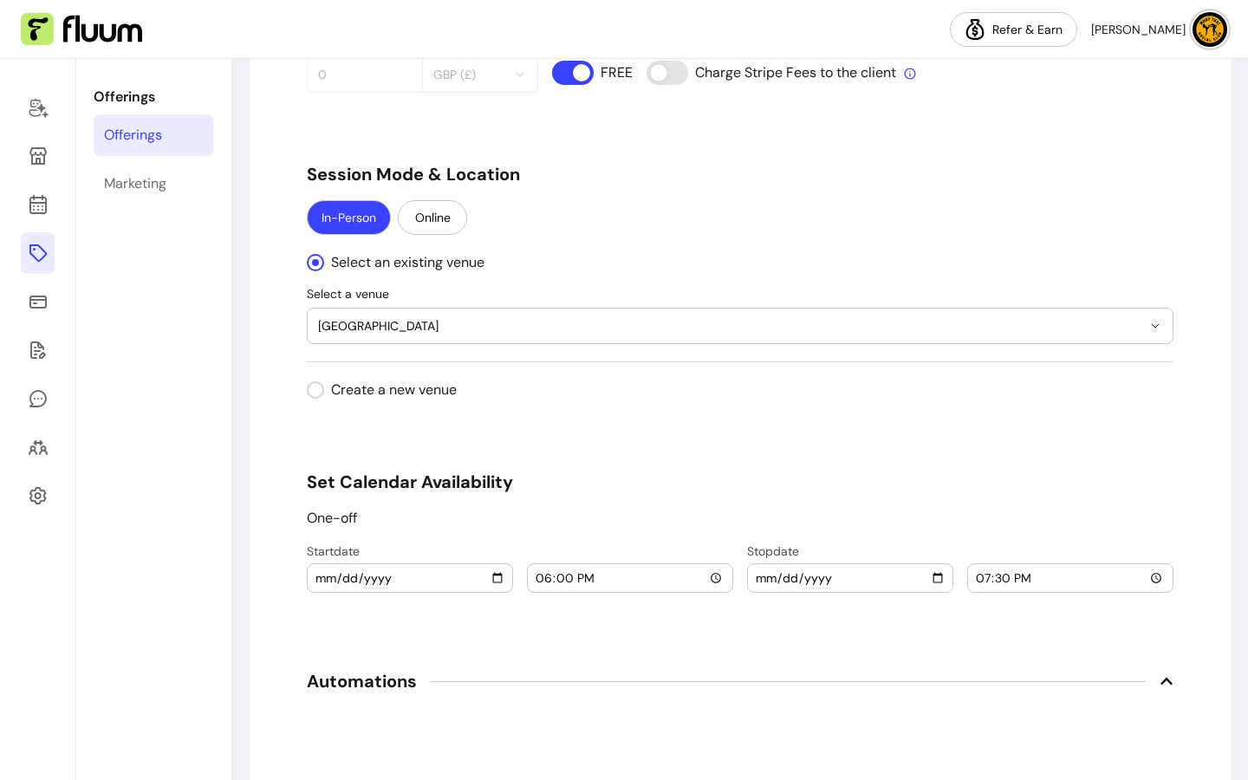
scroll to position [1651, 0]
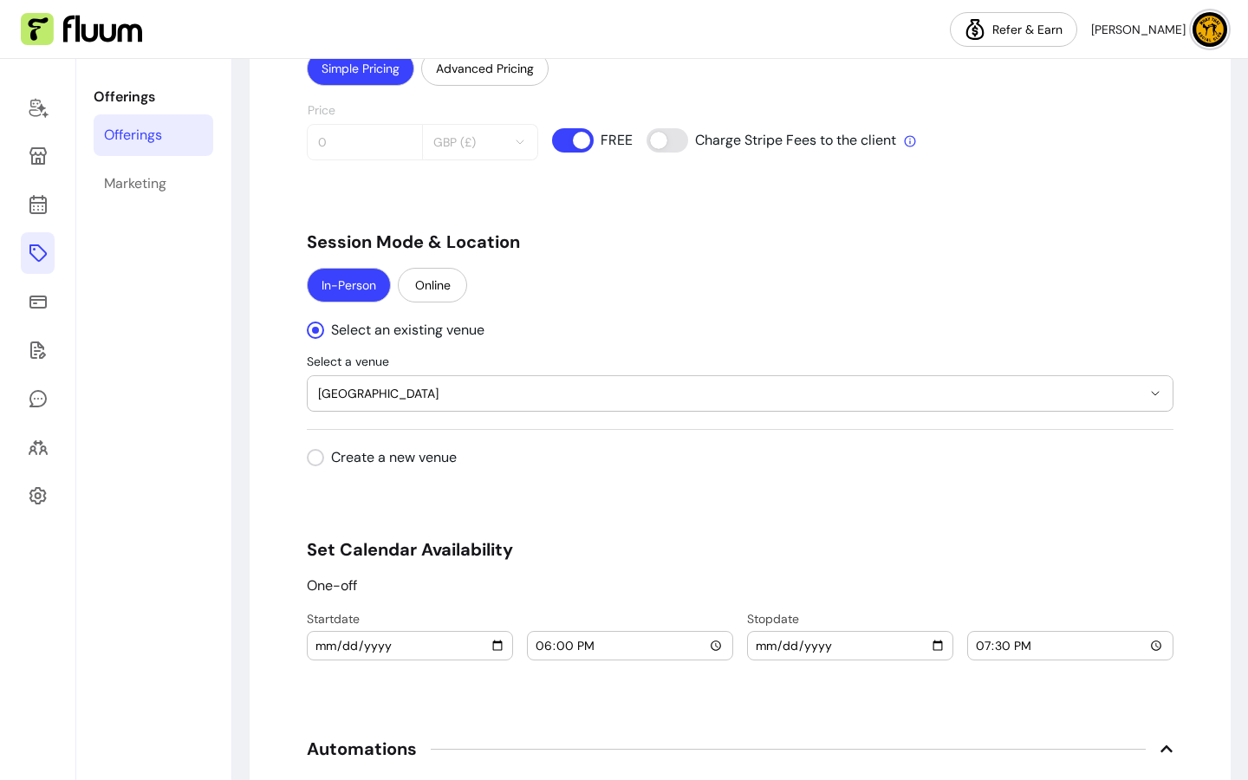
click at [495, 642] on input "[DATE]" at bounding box center [410, 645] width 191 height 19
type input "[DATE]"
click at [921, 645] on input "[DATE]" at bounding box center [850, 645] width 191 height 19
click at [929, 649] on input "[DATE]" at bounding box center [850, 645] width 191 height 19
type input "[DATE]"
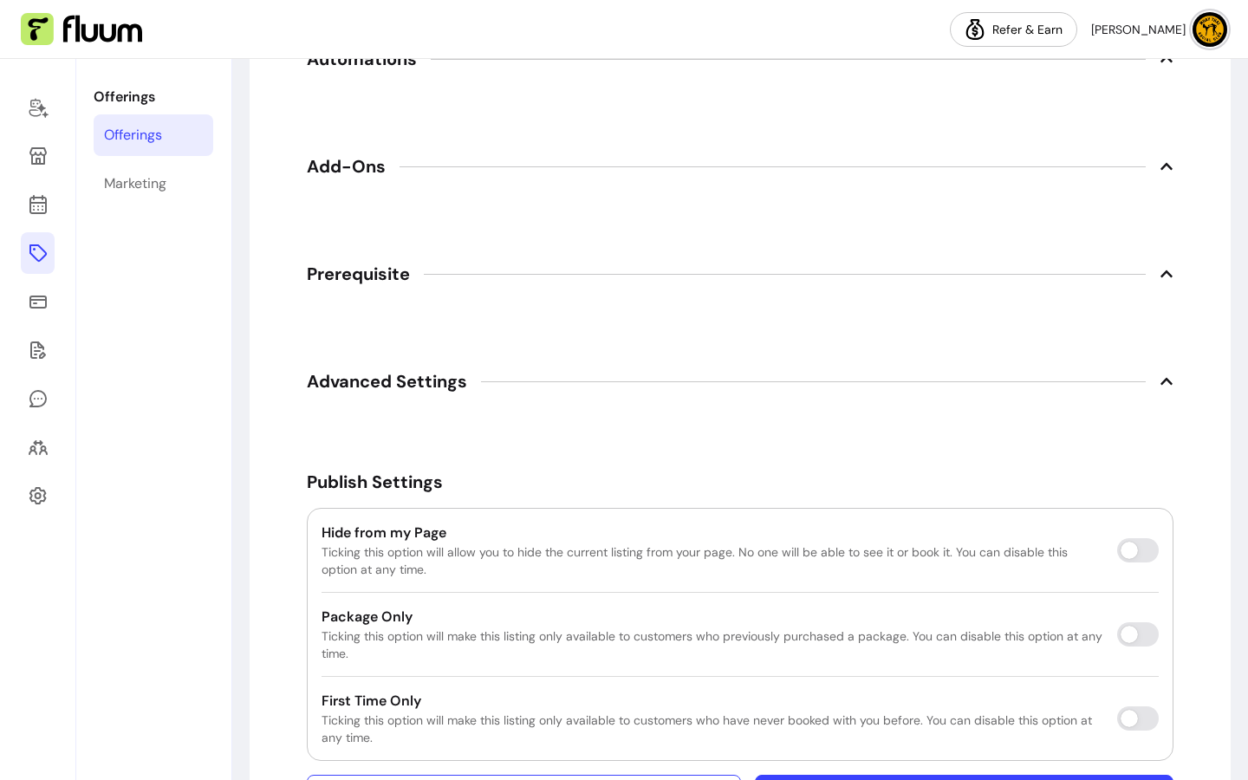
scroll to position [2422, 0]
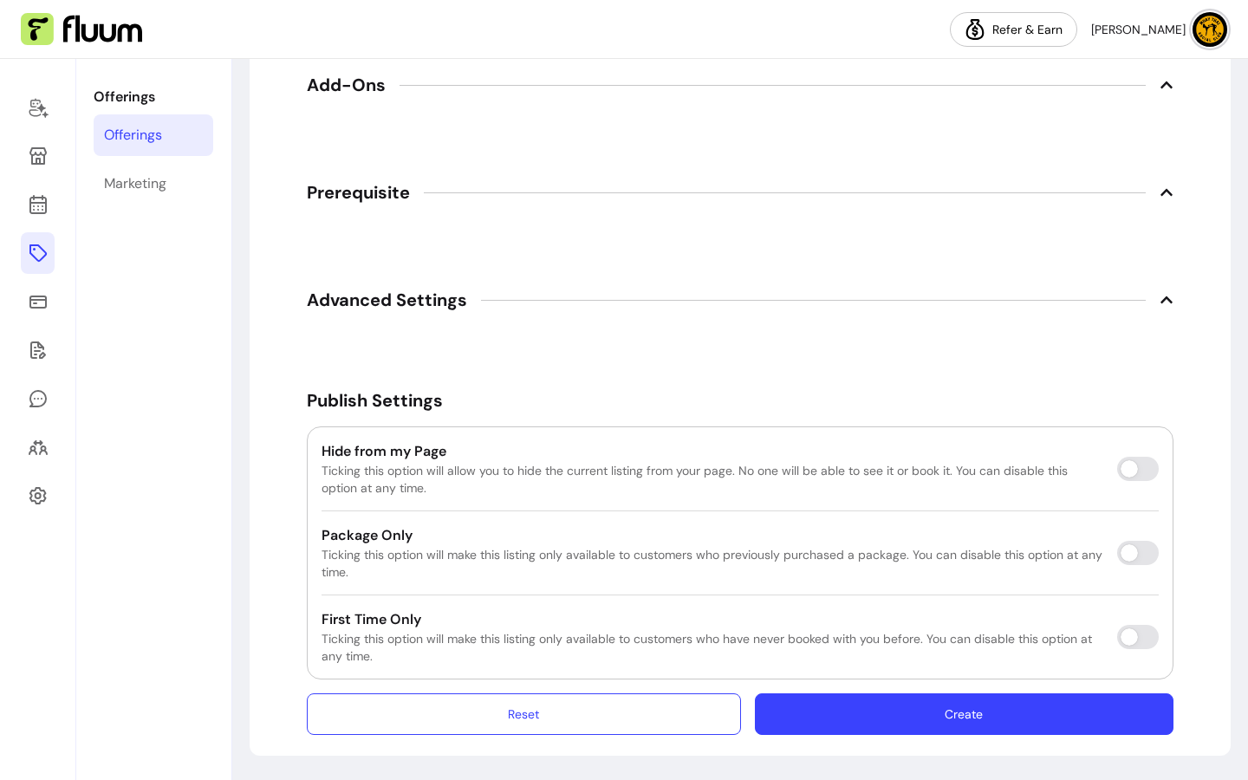
click at [963, 725] on button "Create" at bounding box center [964, 714] width 419 height 42
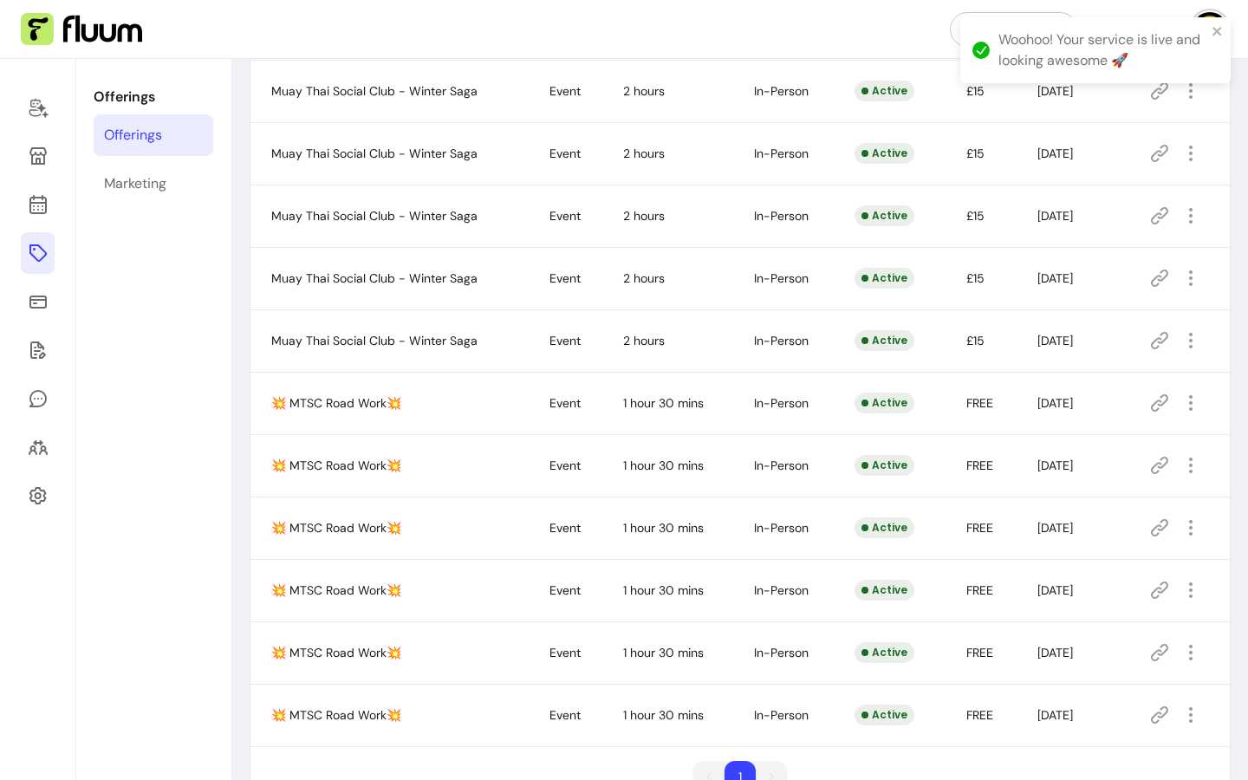
scroll to position [427, 0]
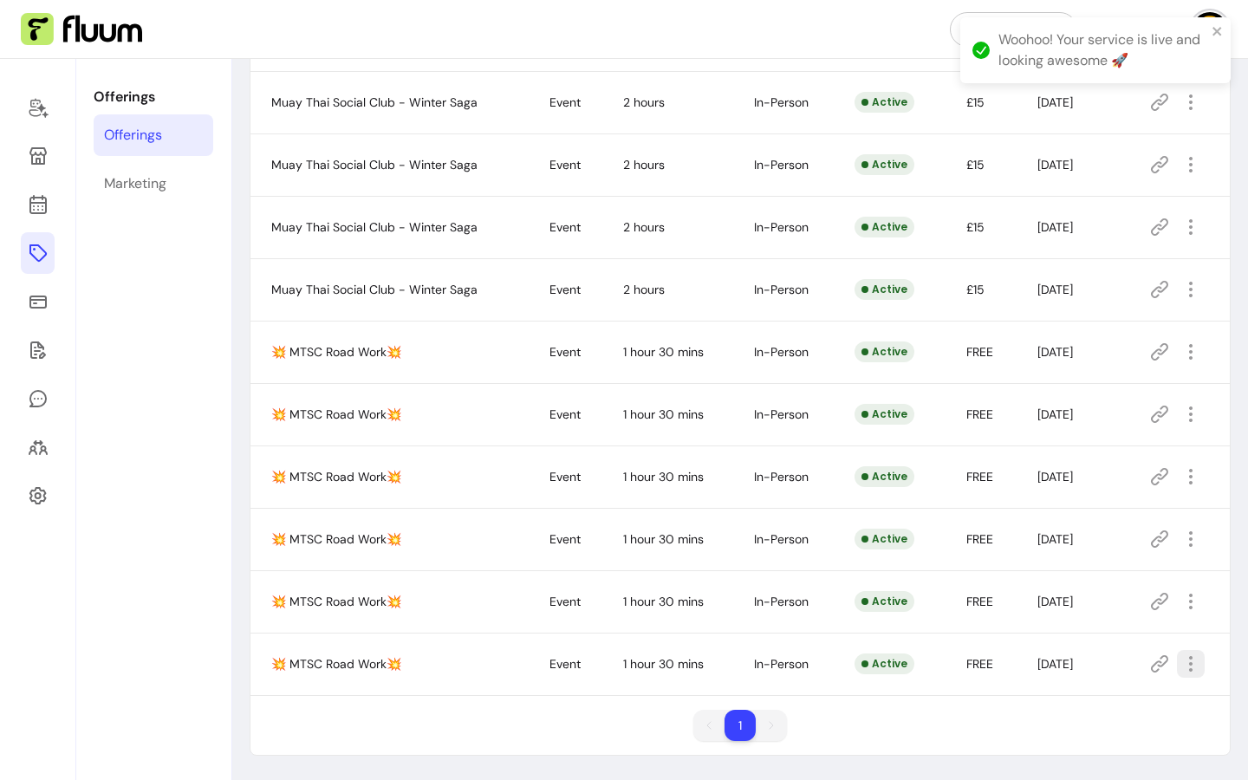
click at [1180, 659] on icon "button" at bounding box center [1190, 663] width 21 height 21
click at [1090, 586] on span "Duplicate" at bounding box center [1116, 589] width 127 height 17
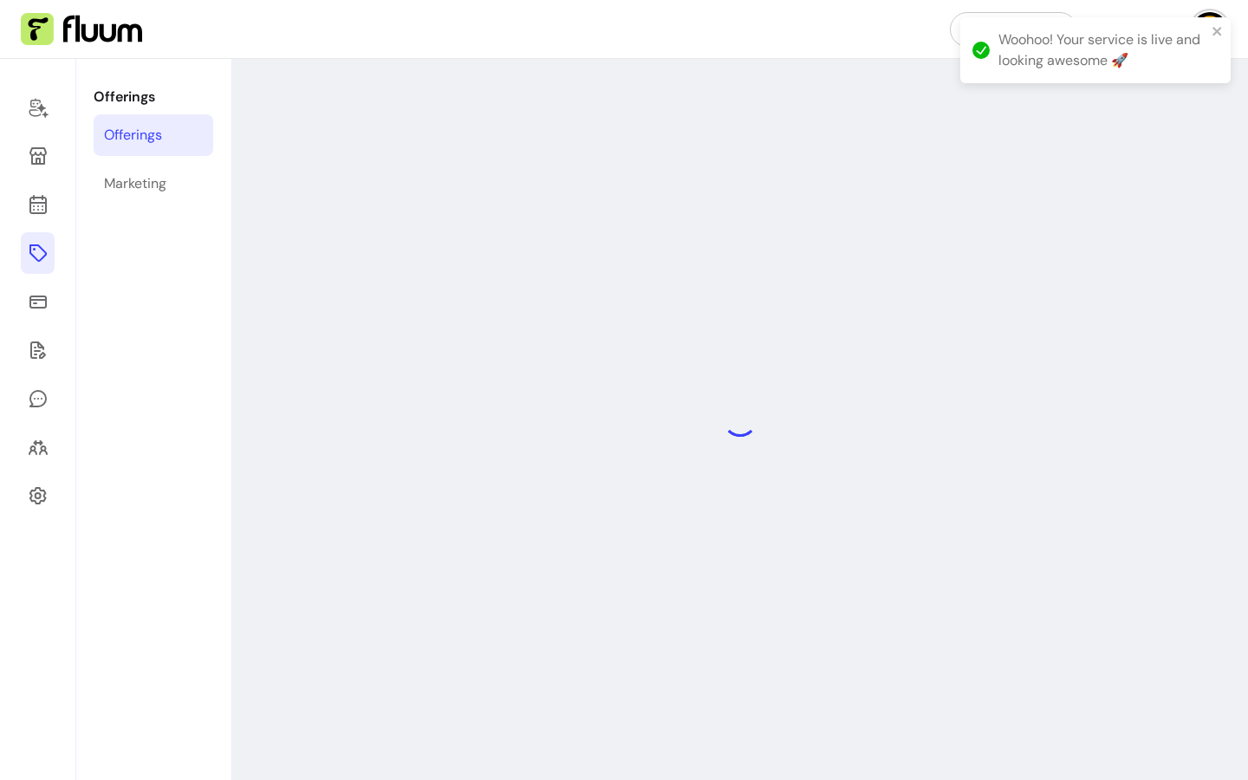
select select "***"
select select "**********"
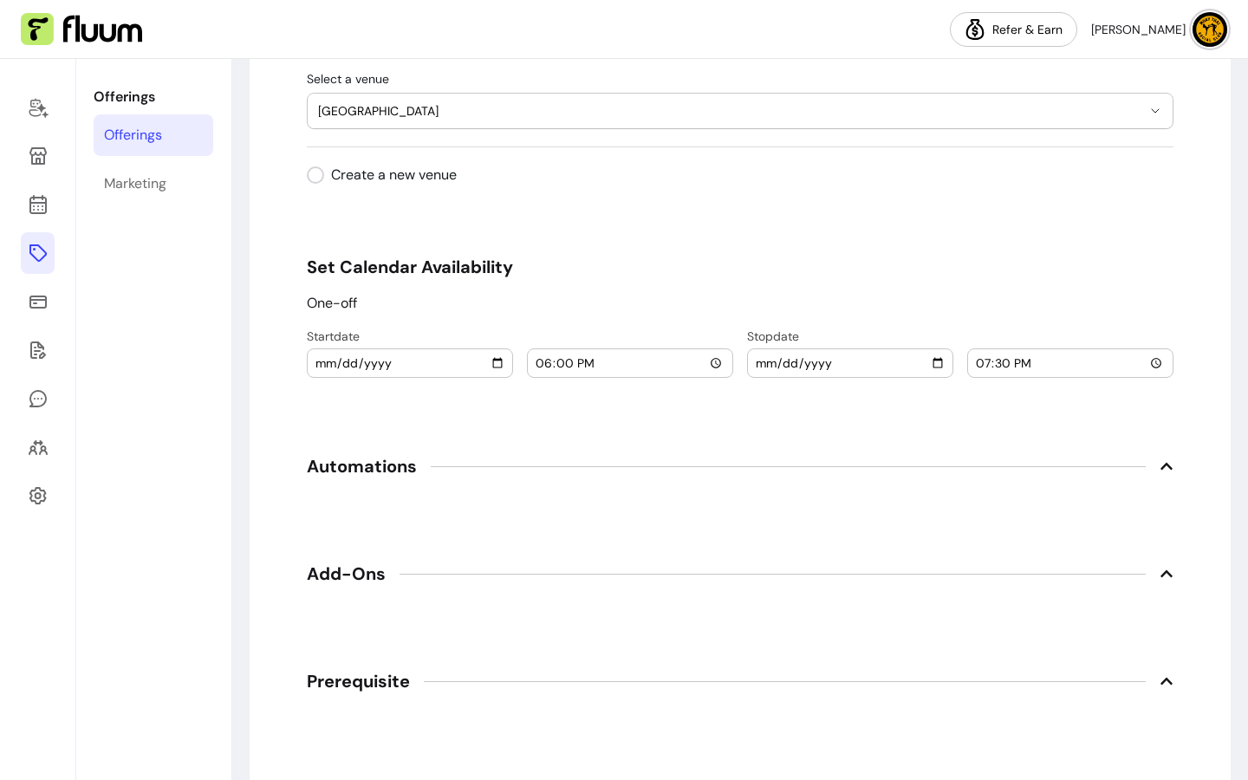
scroll to position [1939, 0]
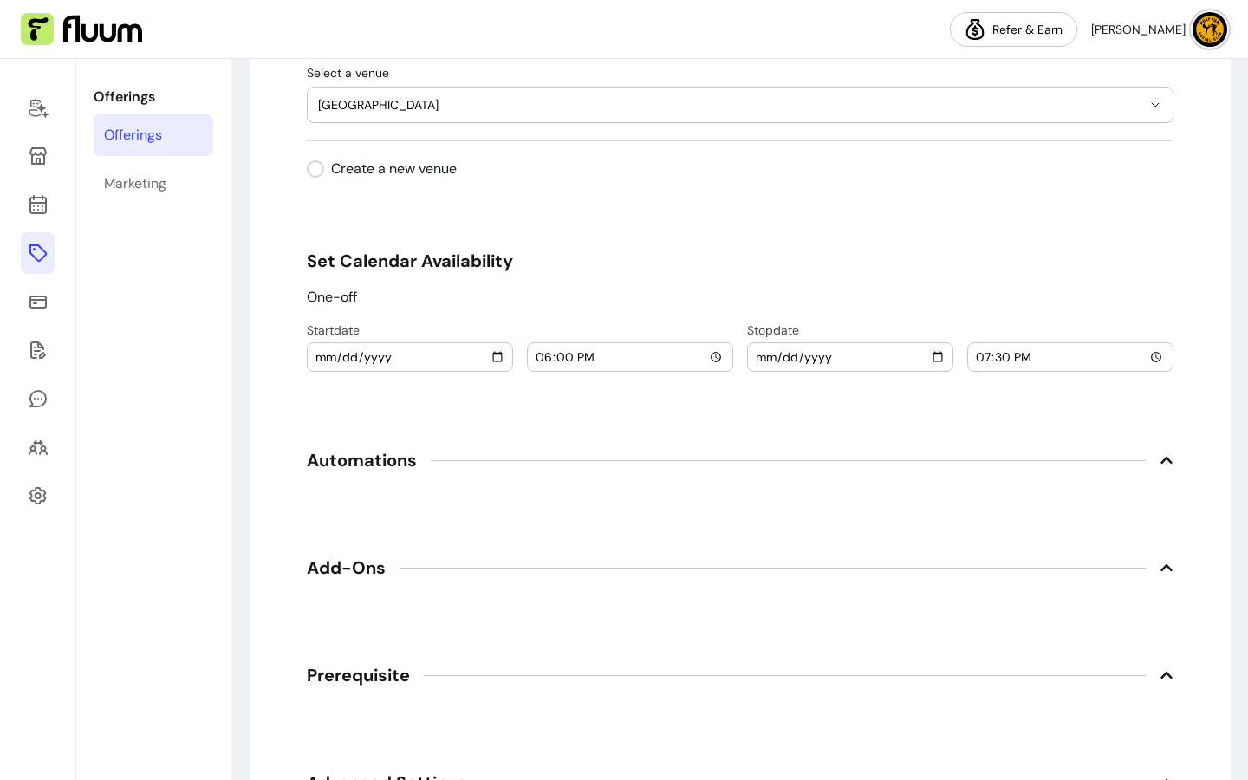
click at [489, 361] on input "[DATE]" at bounding box center [410, 356] width 191 height 19
type input "[DATE]"
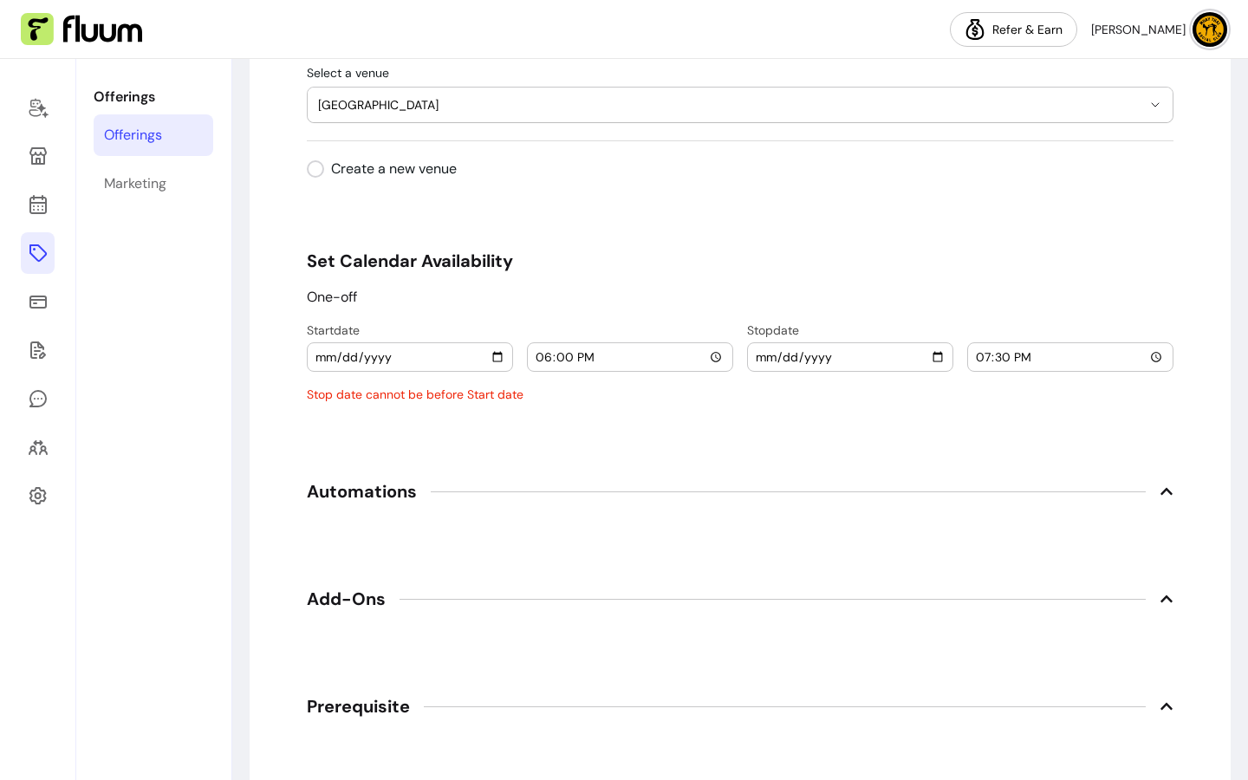
click at [925, 355] on input "[DATE]" at bounding box center [850, 356] width 191 height 19
type input "[DATE]"
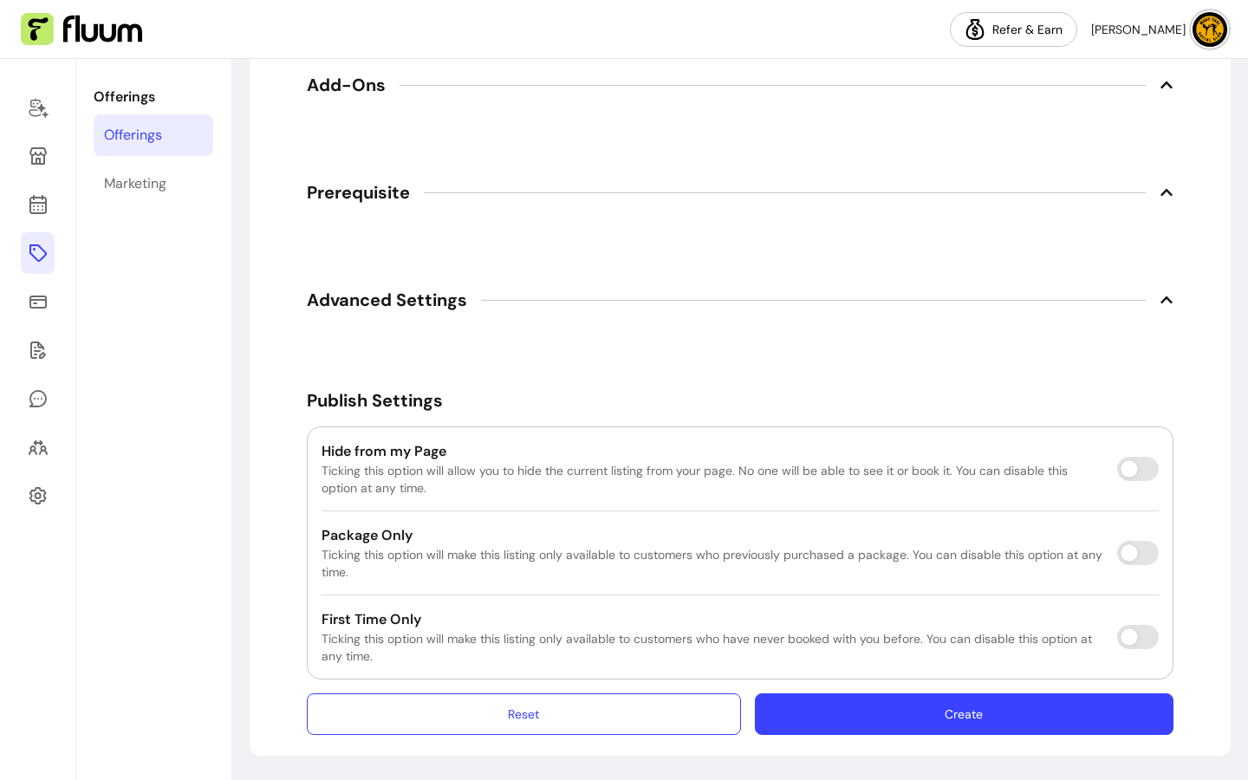
click at [919, 718] on button "Create" at bounding box center [964, 714] width 419 height 42
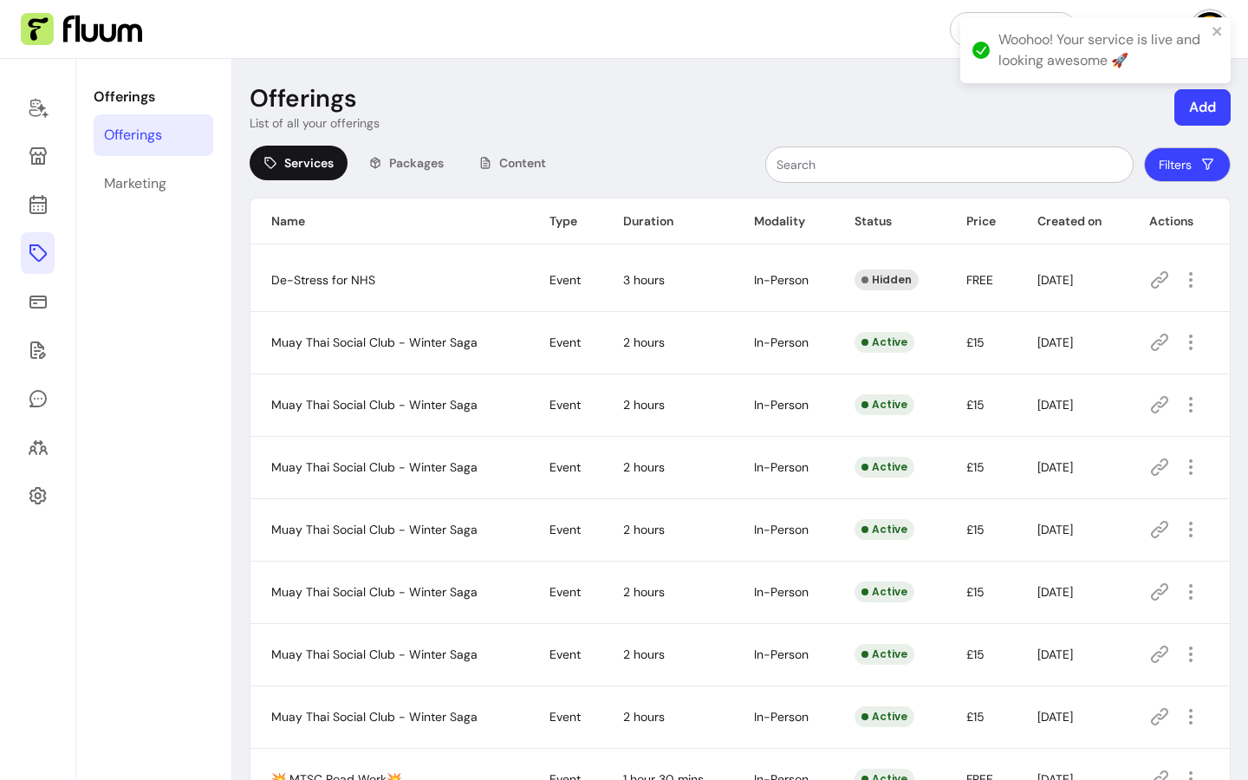
scroll to position [490, 0]
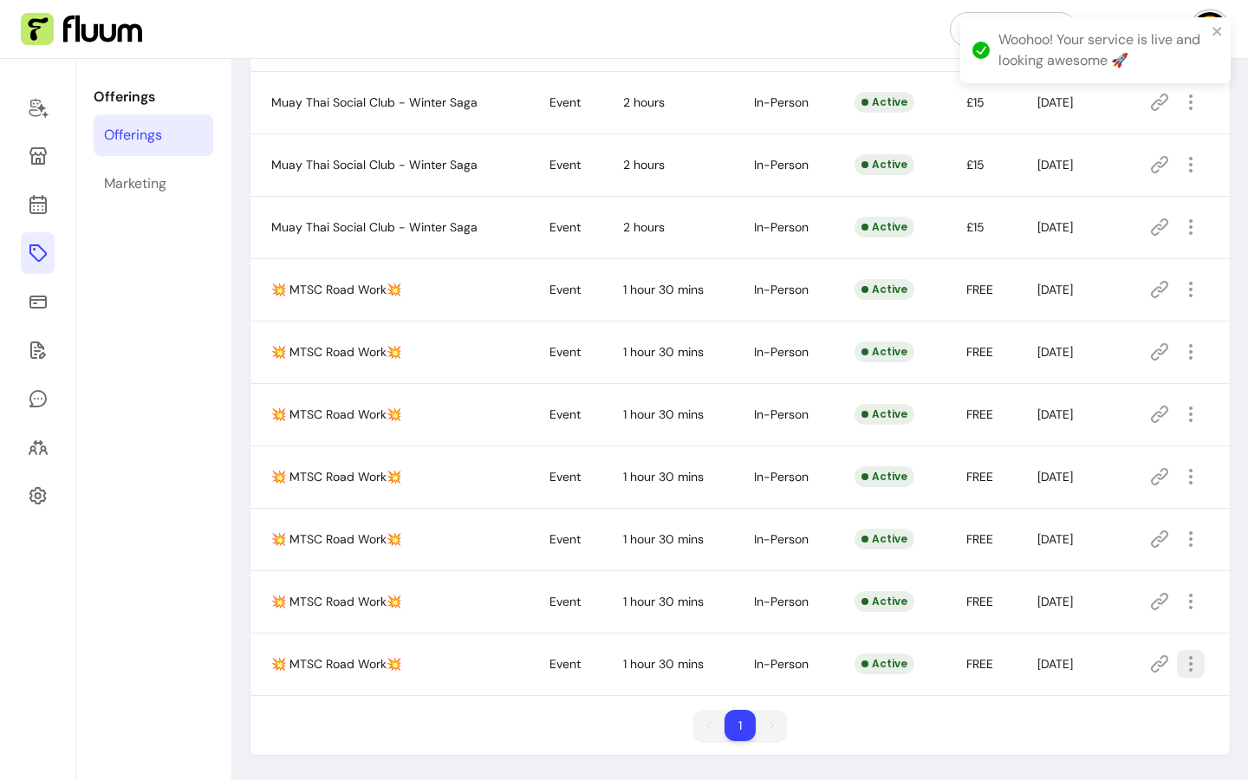
click at [1180, 665] on icon "button" at bounding box center [1190, 663] width 21 height 21
click at [1107, 595] on span "Duplicate" at bounding box center [1116, 589] width 127 height 17
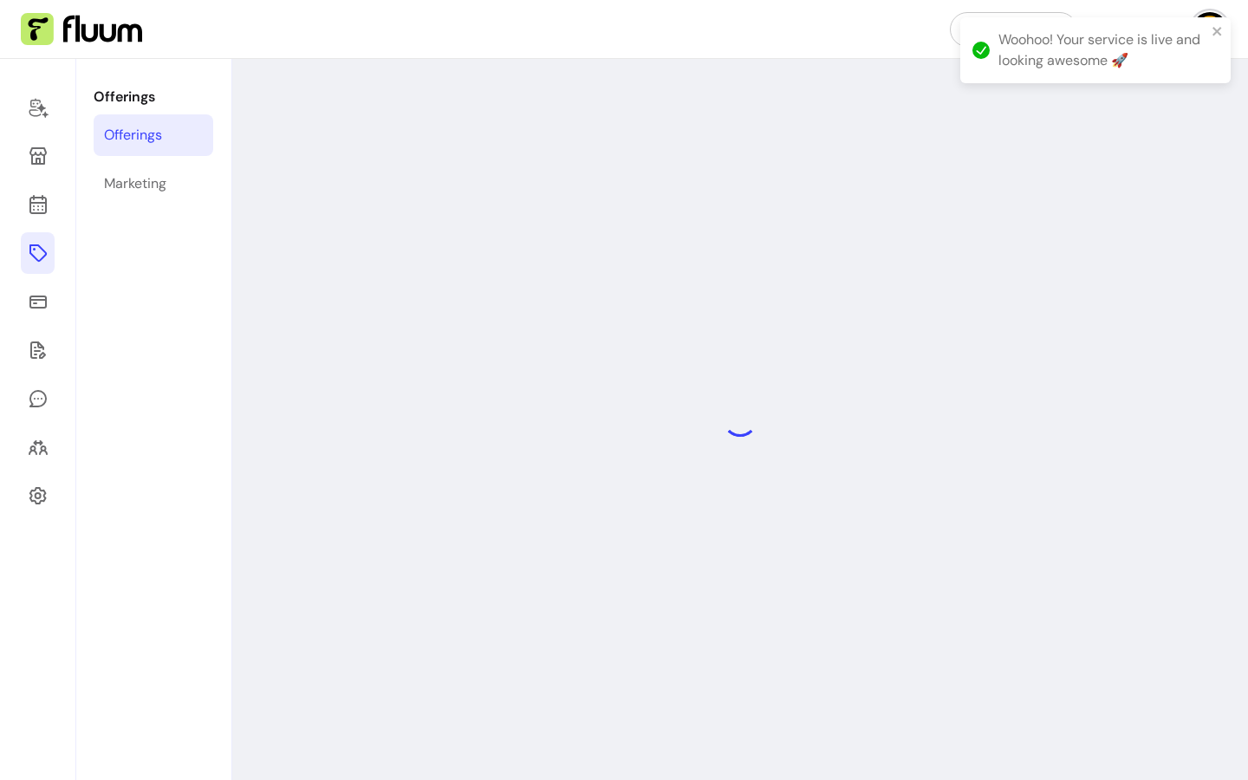
select select "***"
select select "**********"
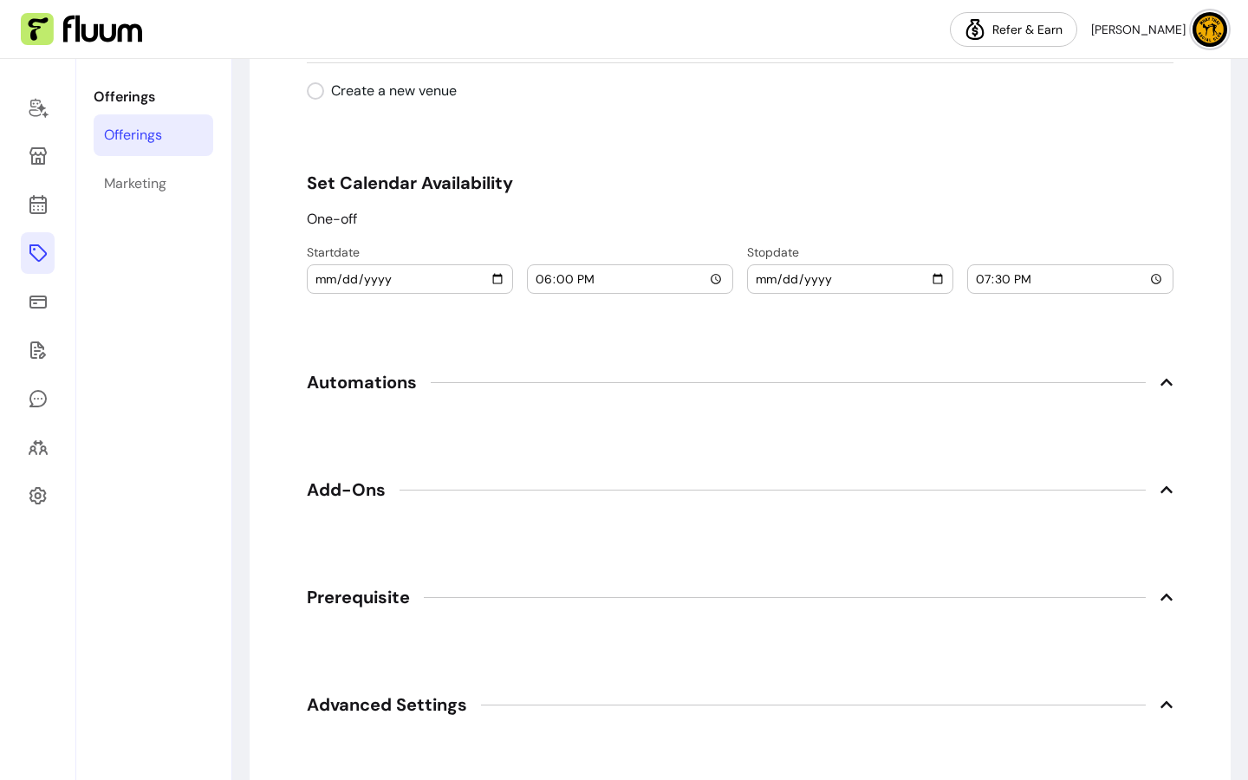
scroll to position [1988, 0]
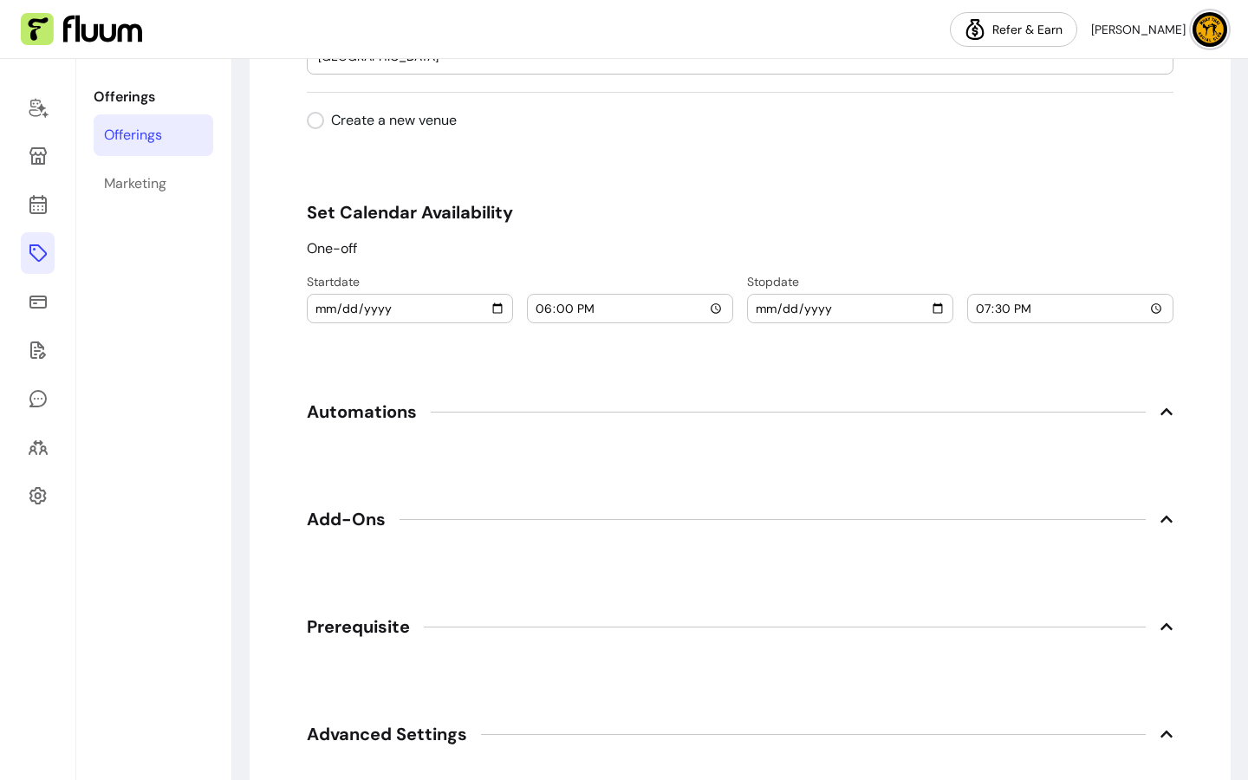
click at [498, 308] on div "[DATE]" at bounding box center [410, 309] width 204 height 28
click at [494, 307] on input "[DATE]" at bounding box center [410, 308] width 191 height 19
type input "[DATE]"
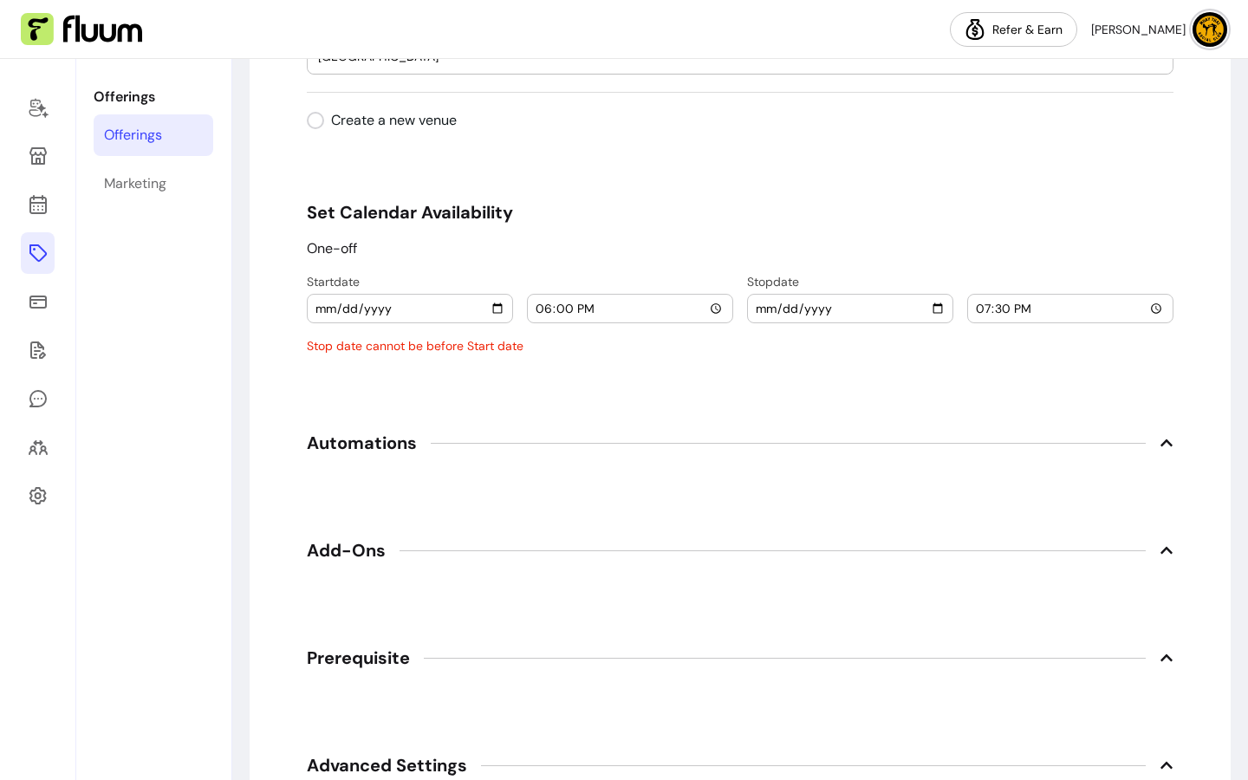
click at [937, 308] on input "[DATE]" at bounding box center [850, 308] width 191 height 19
type input "[DATE]"
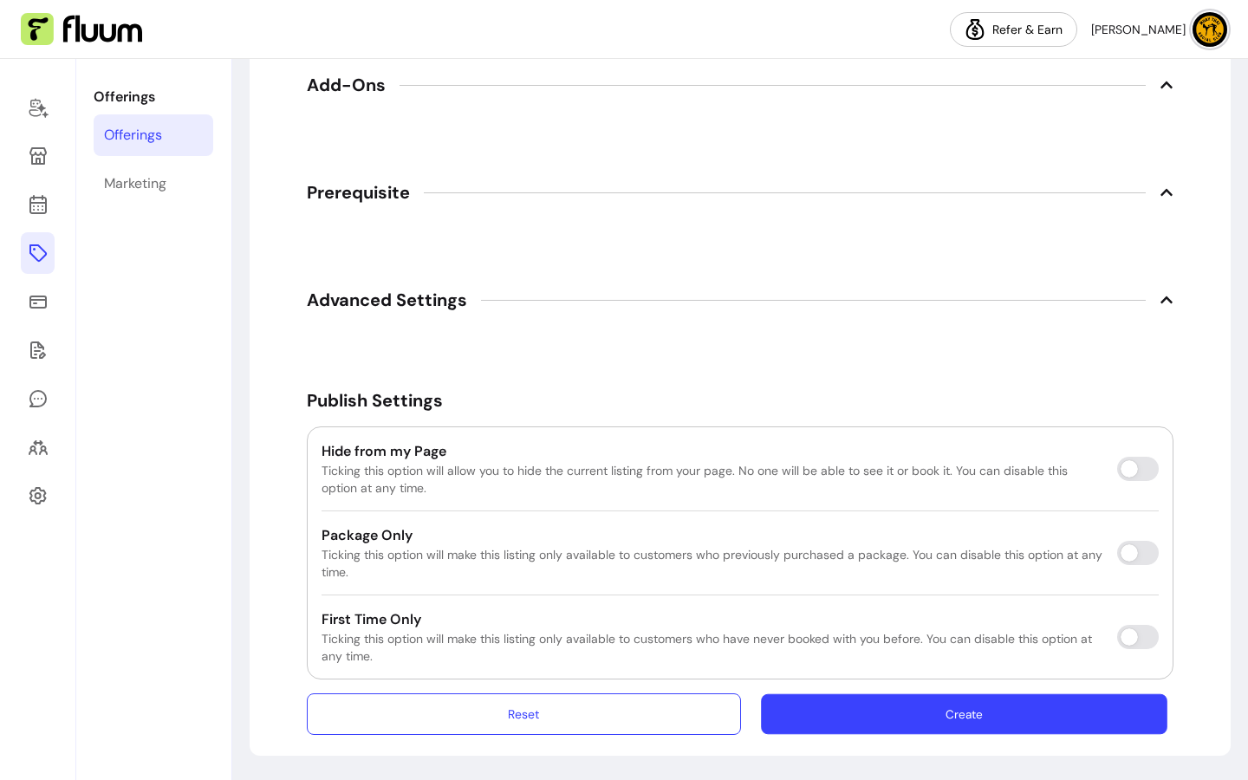
click at [1006, 716] on button "Create" at bounding box center [964, 714] width 406 height 41
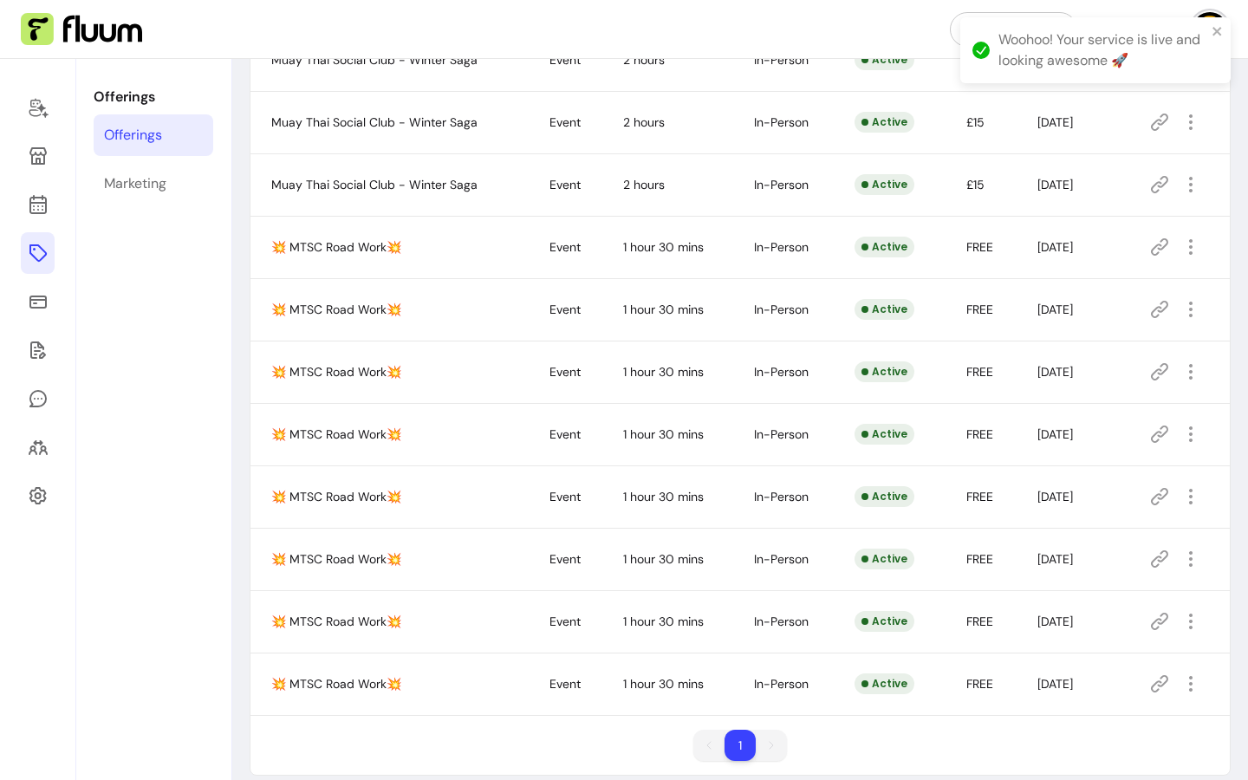
scroll to position [552, 0]
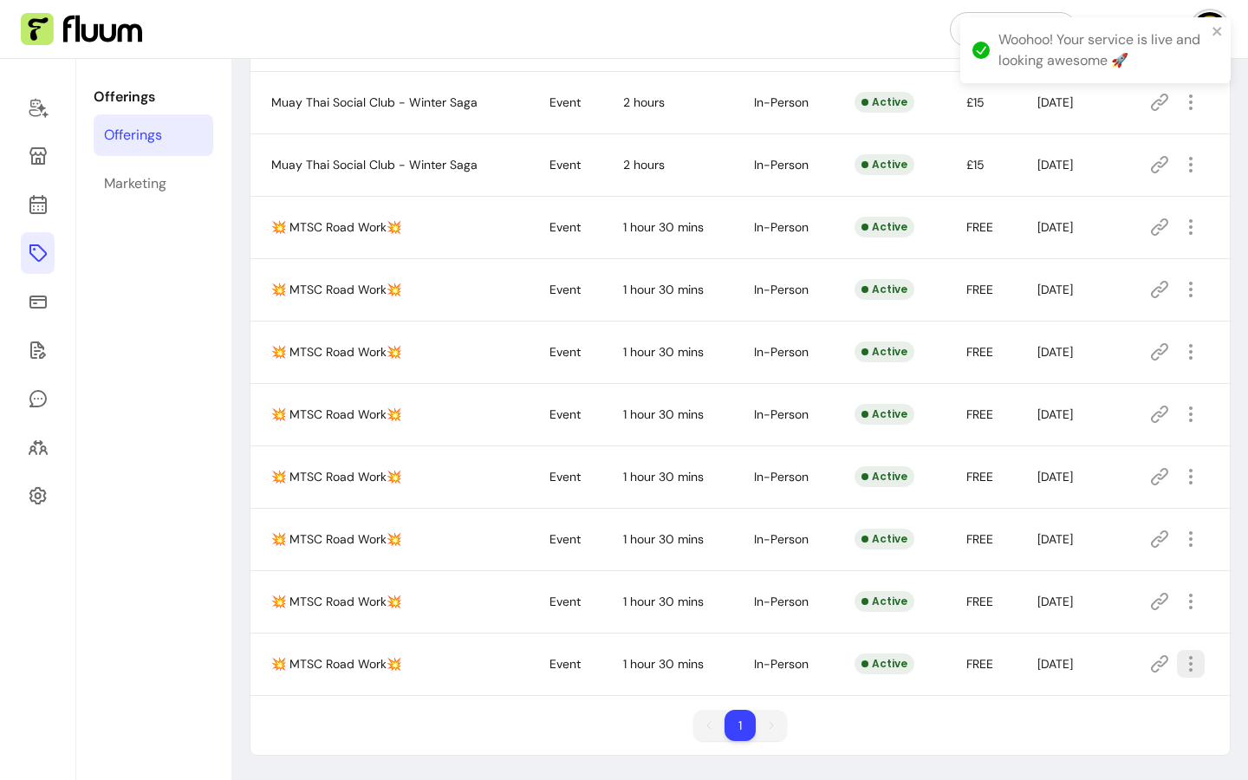
click at [1185, 668] on icon "button" at bounding box center [1190, 663] width 21 height 21
click at [1097, 592] on span "Duplicate" at bounding box center [1116, 589] width 127 height 17
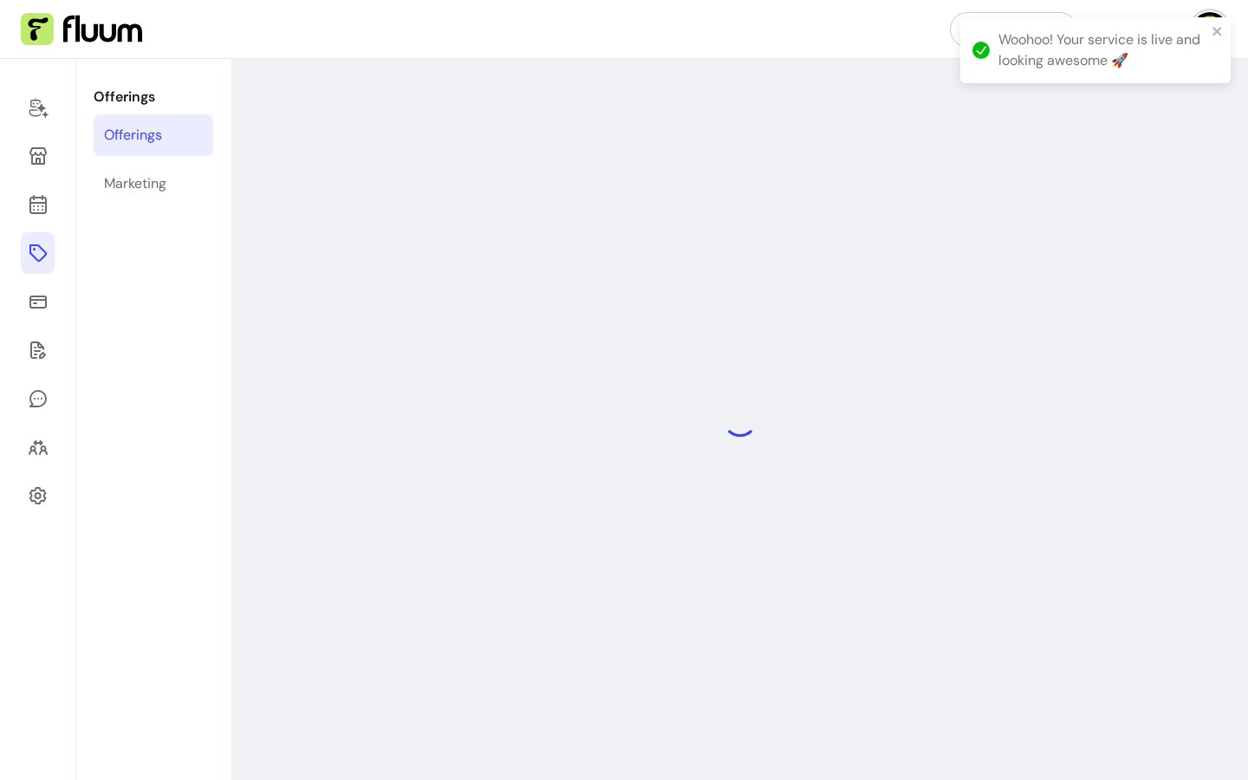
select select "***"
select select "**********"
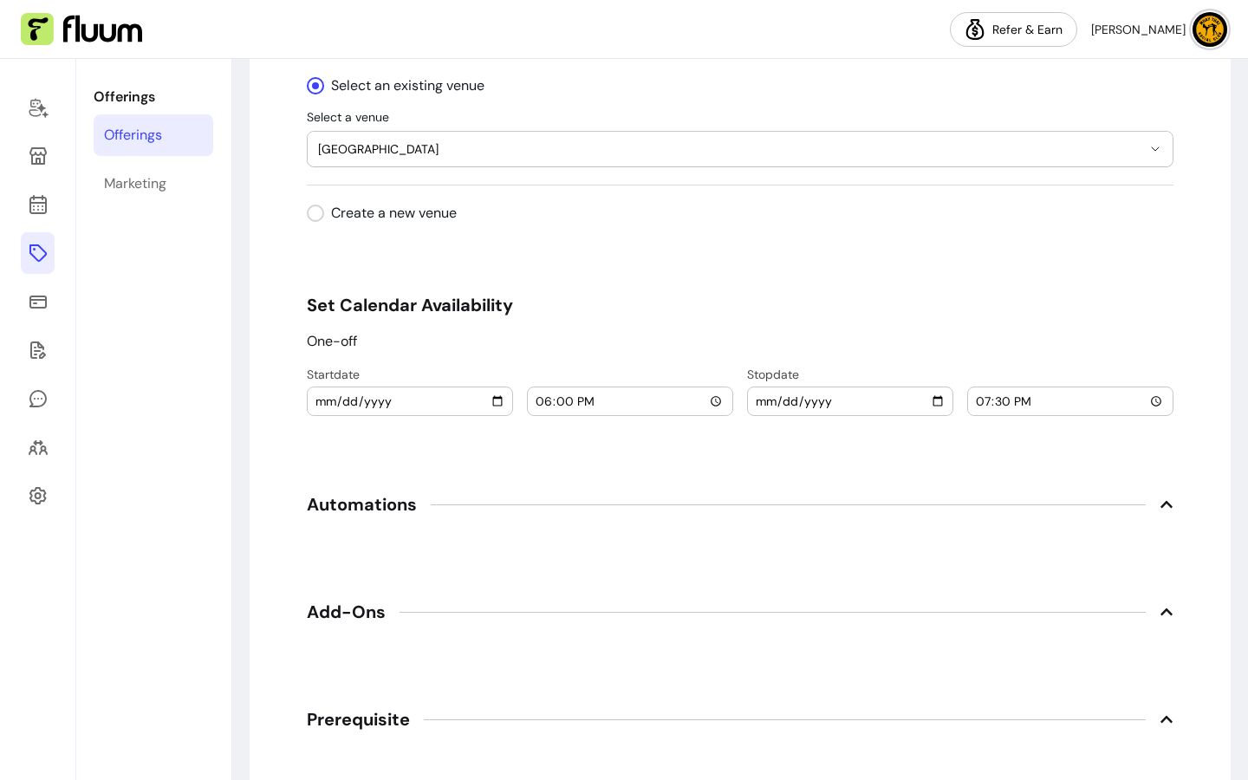
scroll to position [1968, 0]
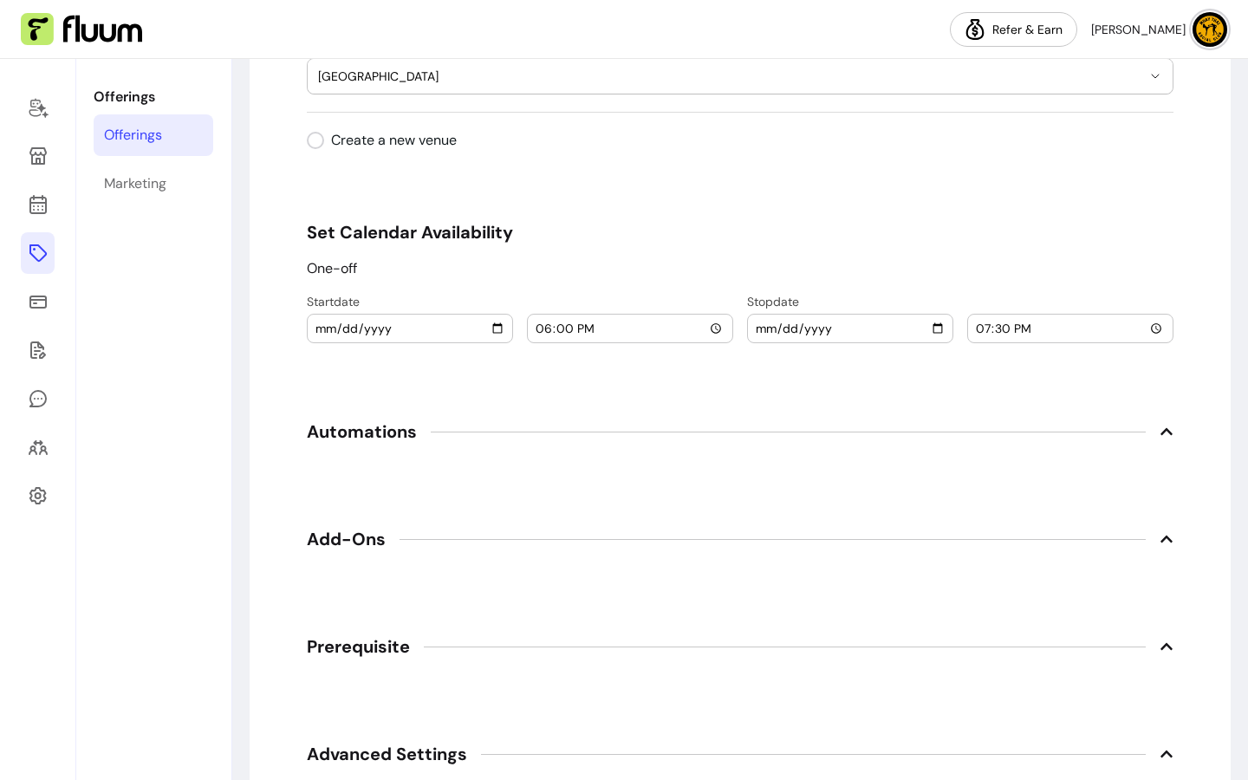
click at [497, 324] on input "[DATE]" at bounding box center [410, 328] width 191 height 19
type input "[DATE]"
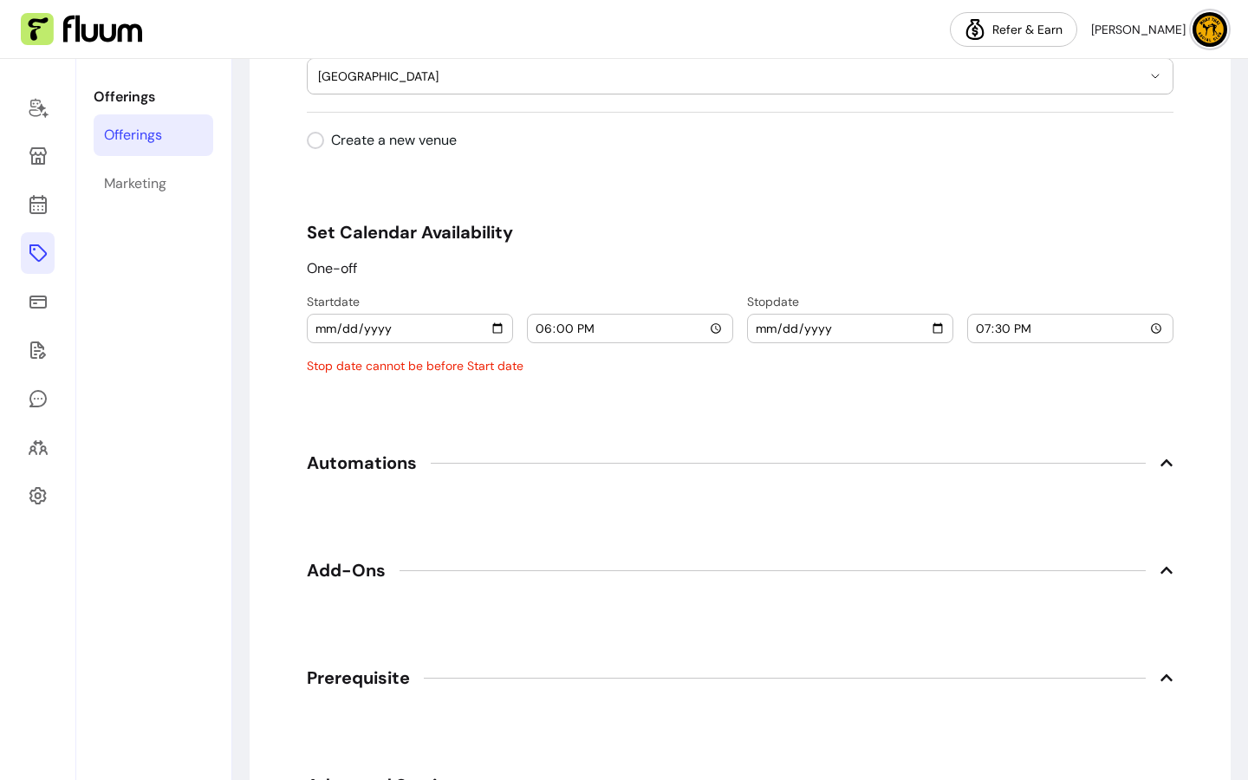
click at [931, 328] on input "[DATE]" at bounding box center [850, 328] width 191 height 19
type input "[DATE]"
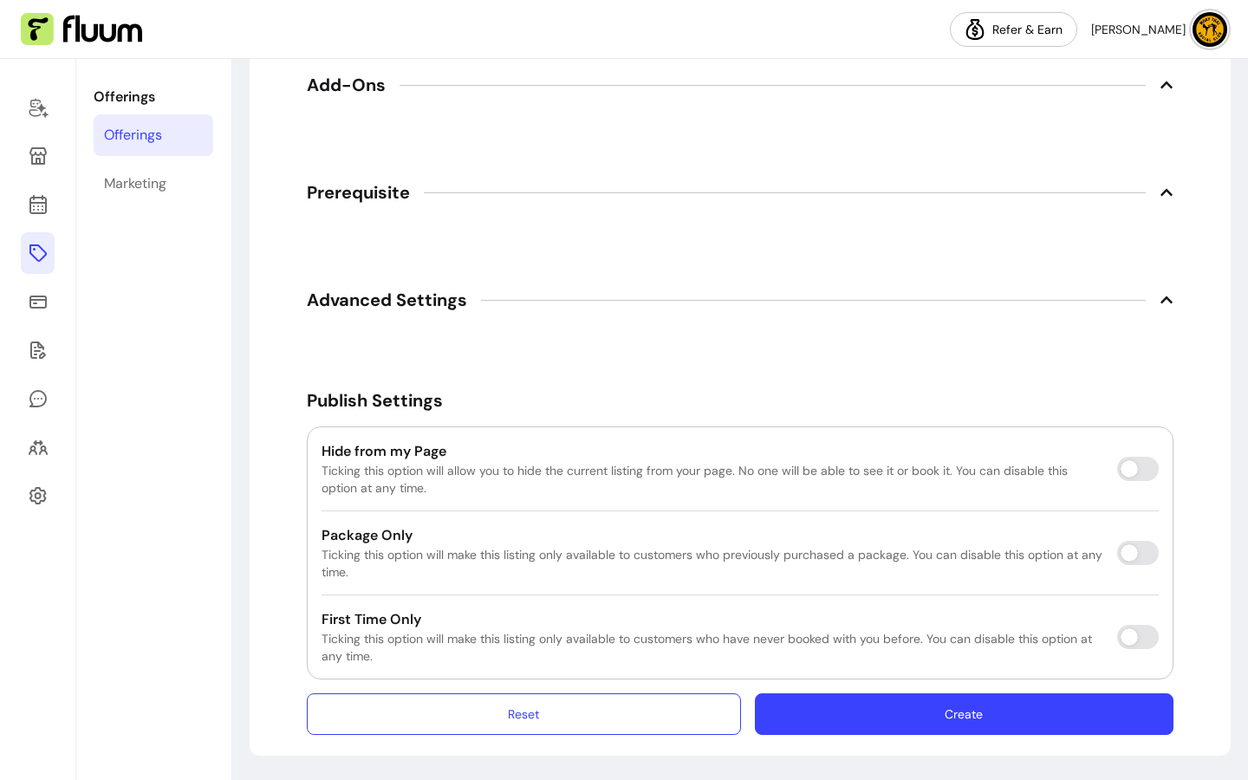
click at [1030, 712] on button "Create" at bounding box center [964, 714] width 419 height 42
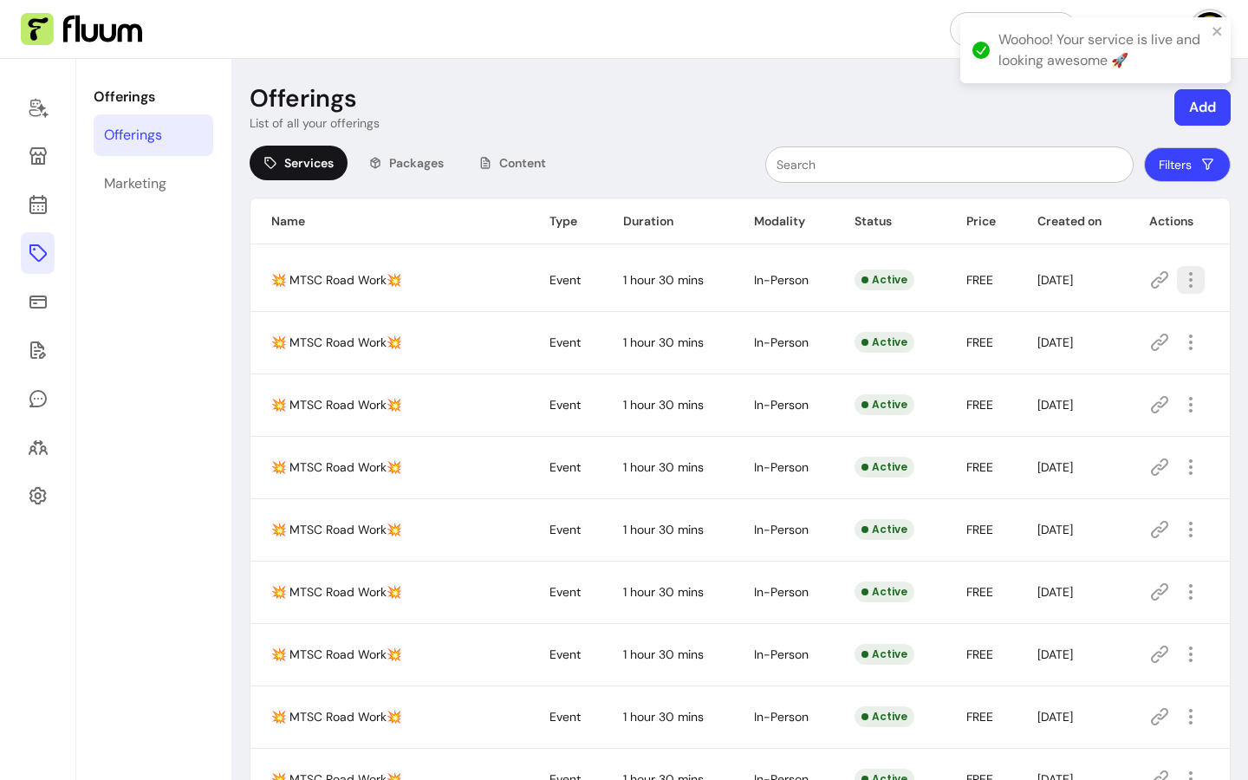
click at [1180, 283] on icon "button" at bounding box center [1190, 279] width 21 height 21
click at [1117, 342] on span "Amend" at bounding box center [1117, 340] width 127 height 17
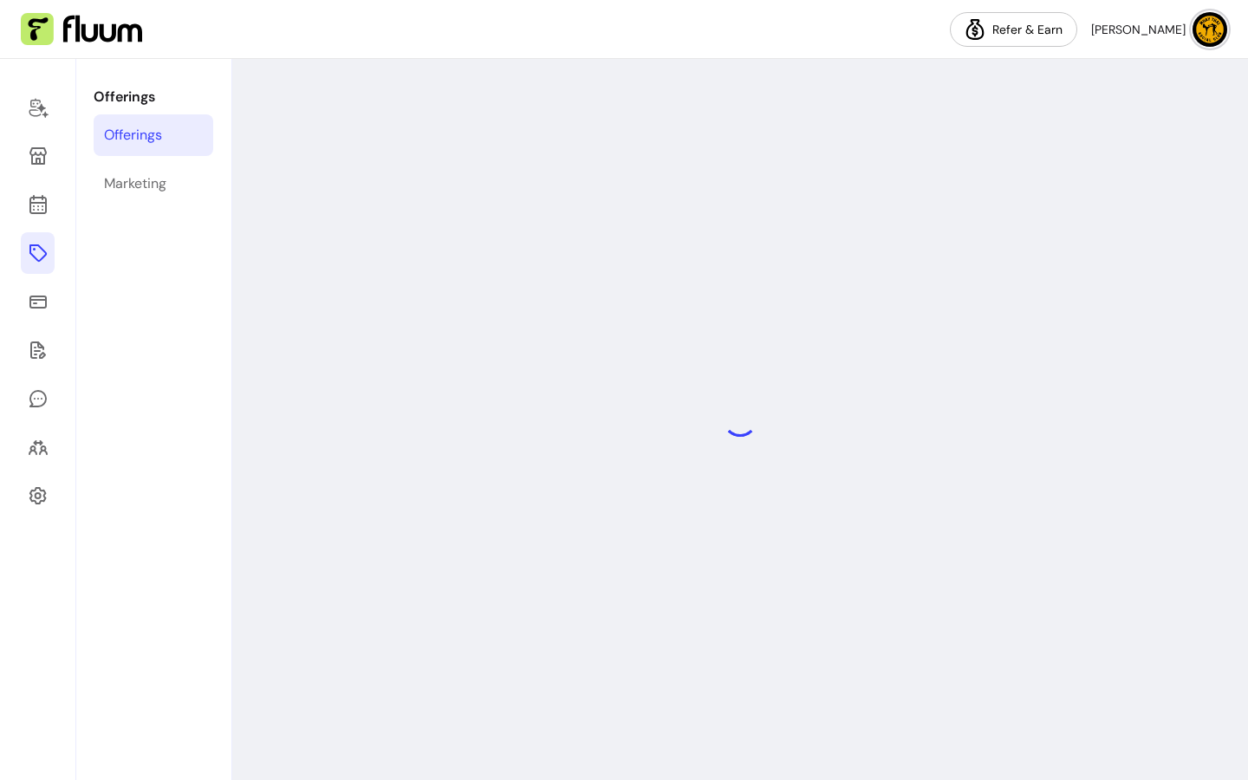
select select "***"
select select "**********"
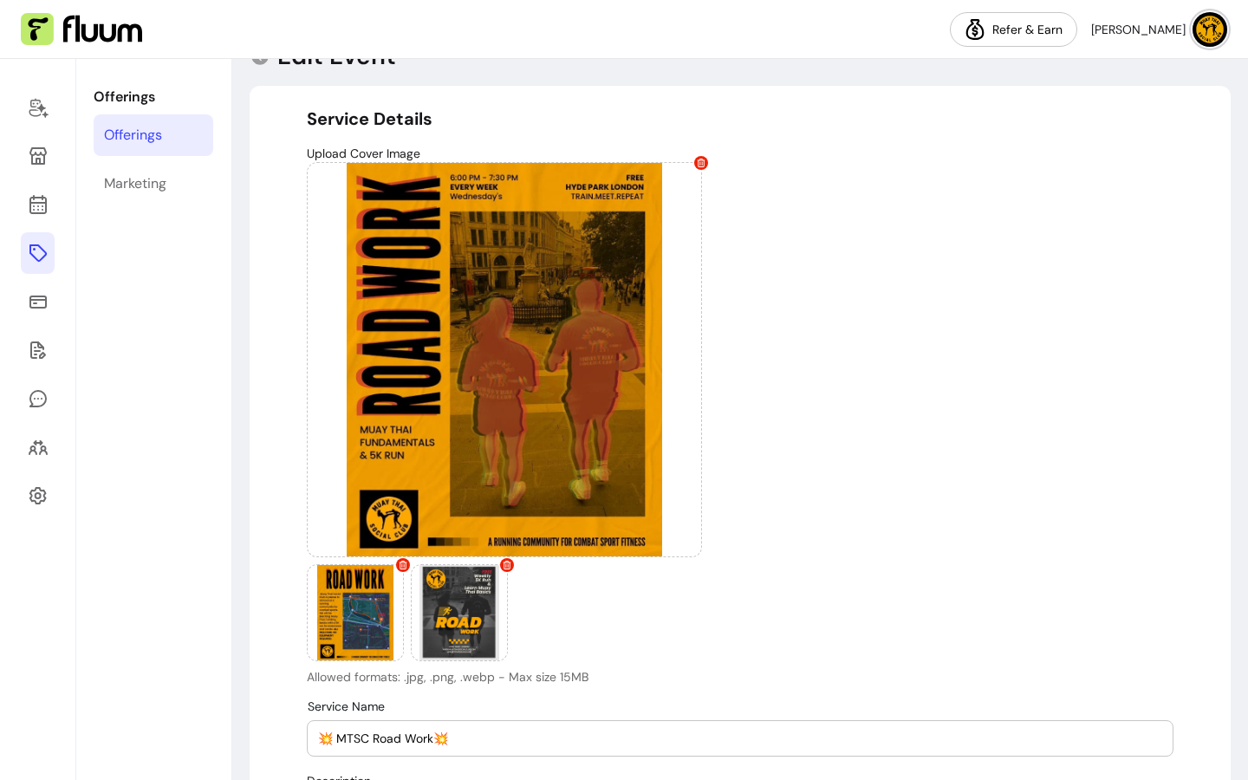
scroll to position [670, 0]
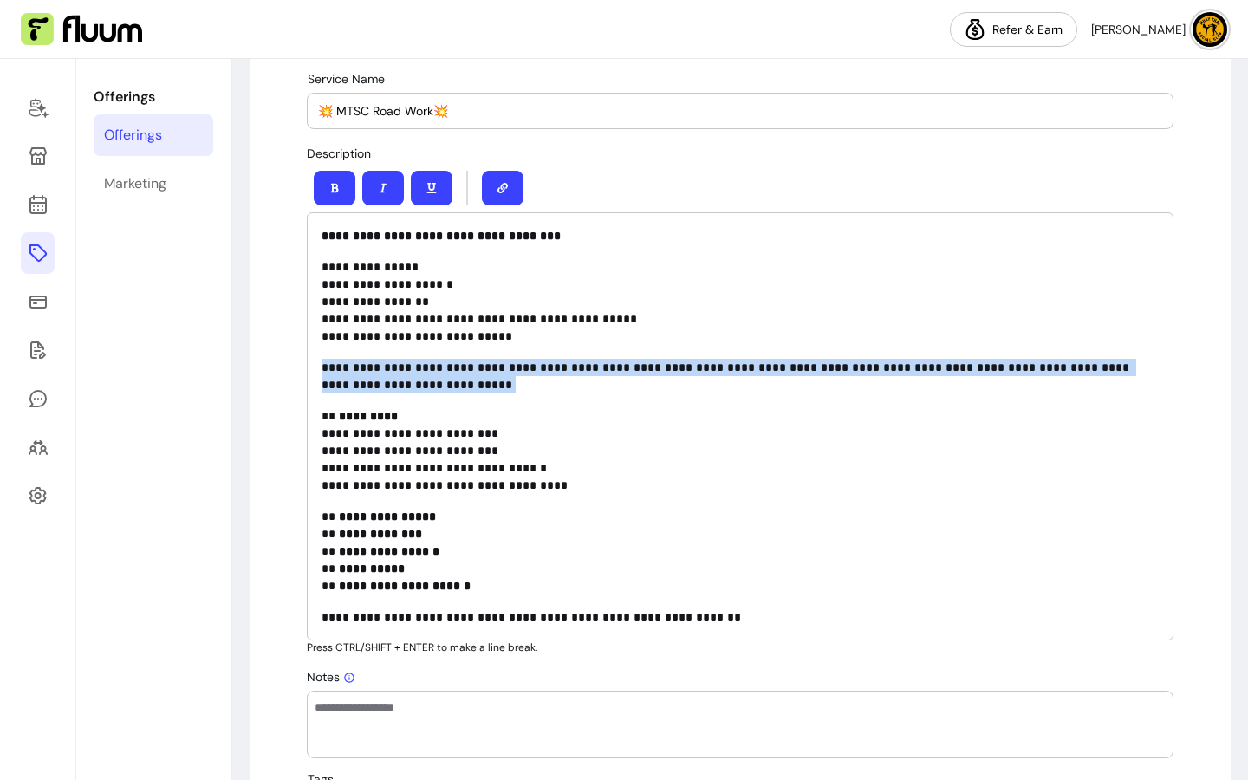
drag, startPoint x: 359, startPoint y: 391, endPoint x: 307, endPoint y: 369, distance: 56.3
click at [307, 369] on div "**********" at bounding box center [740, 426] width 866 height 428
copy p "**********"
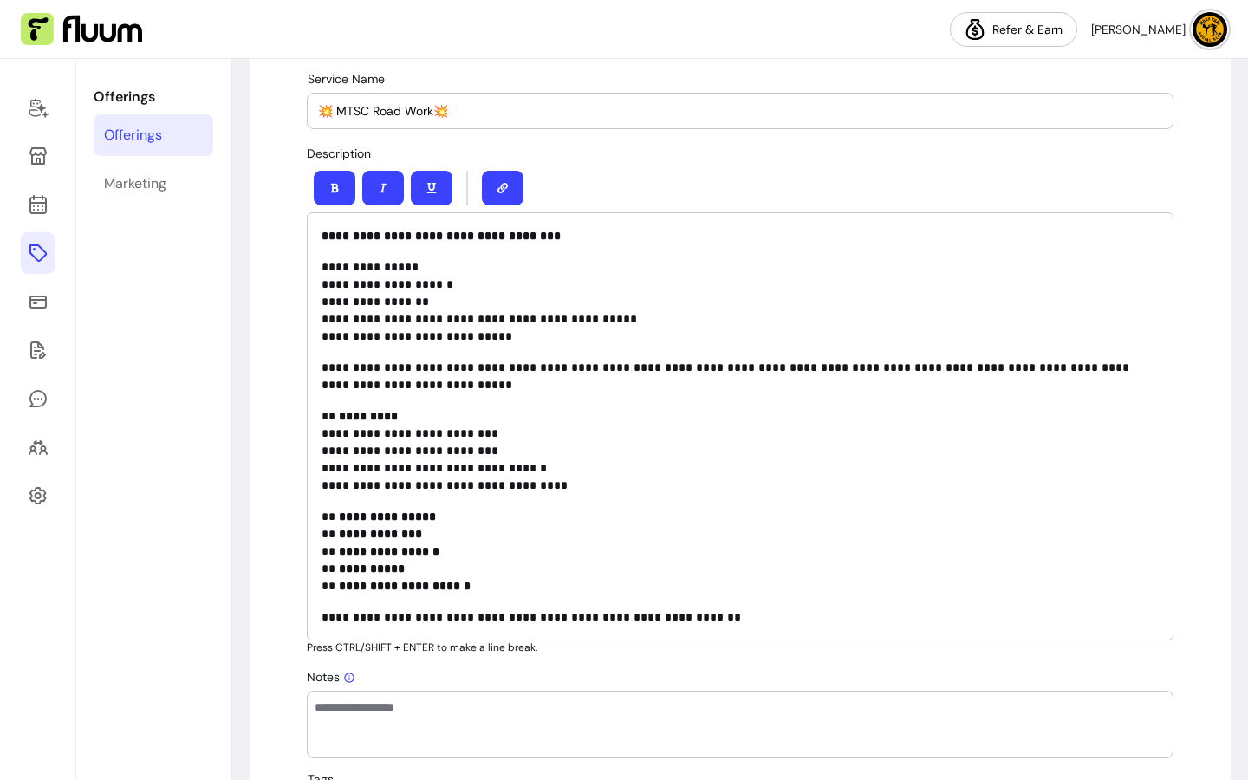
click at [1017, 166] on div at bounding box center [740, 188] width 866 height 49
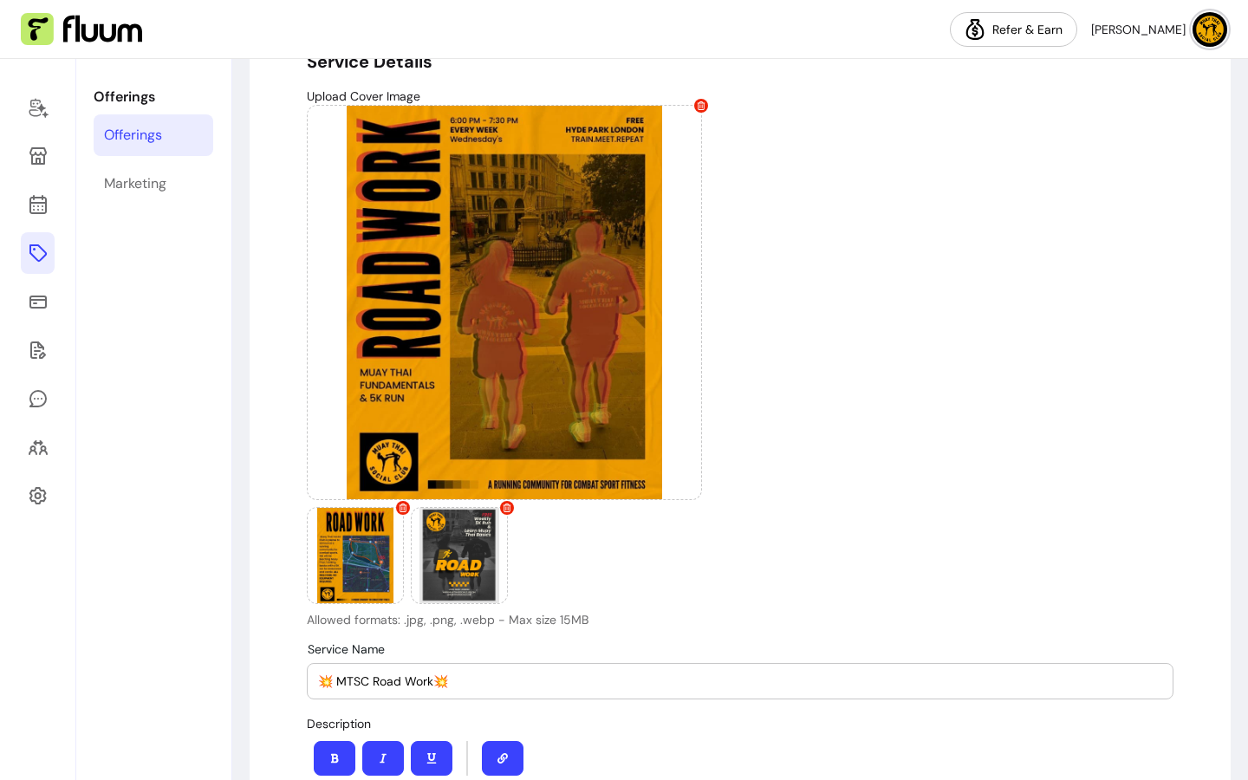
scroll to position [0, 0]
